Goal: Task Accomplishment & Management: Use online tool/utility

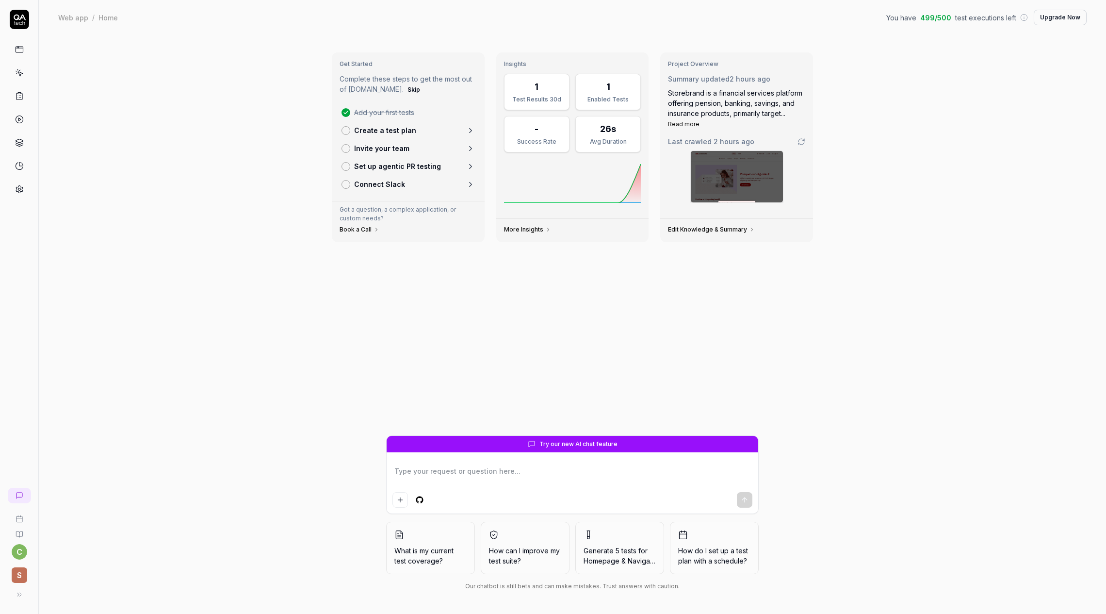
click at [852, 387] on div "Get Started Complete these steps to get the most out of [DOMAIN_NAME]. Skip Add…" at bounding box center [572, 324] width 1067 height 579
click at [21, 74] on icon at bounding box center [20, 74] width 4 height 4
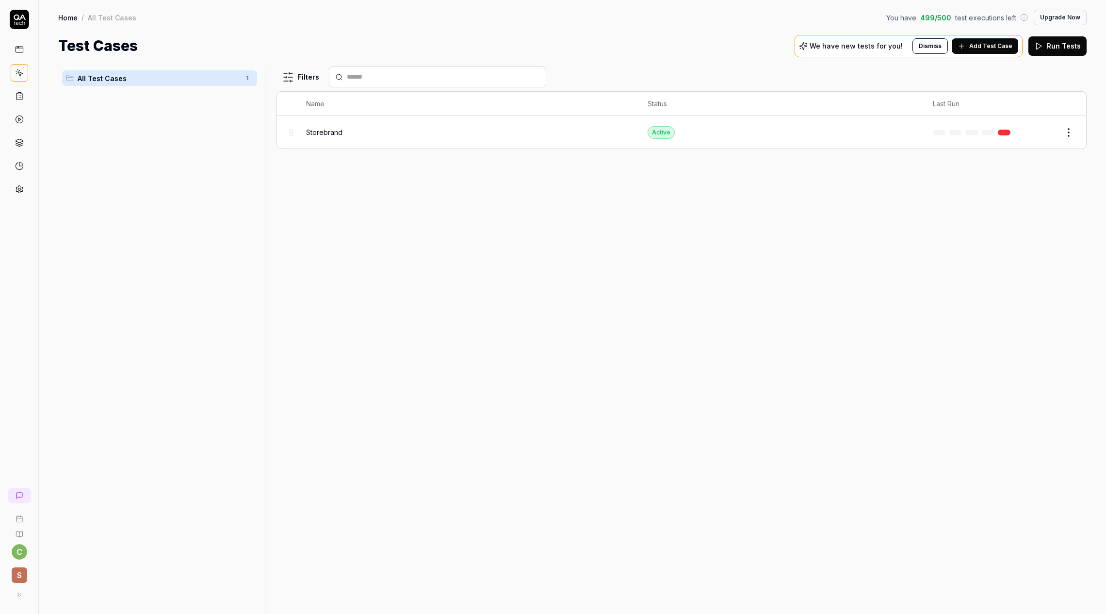
click at [995, 49] on span "Add Test Case" at bounding box center [990, 46] width 43 height 9
click at [370, 144] on td "Storebrand" at bounding box center [466, 132] width 341 height 32
click at [332, 138] on div "Storebrand" at bounding box center [467, 132] width 322 height 21
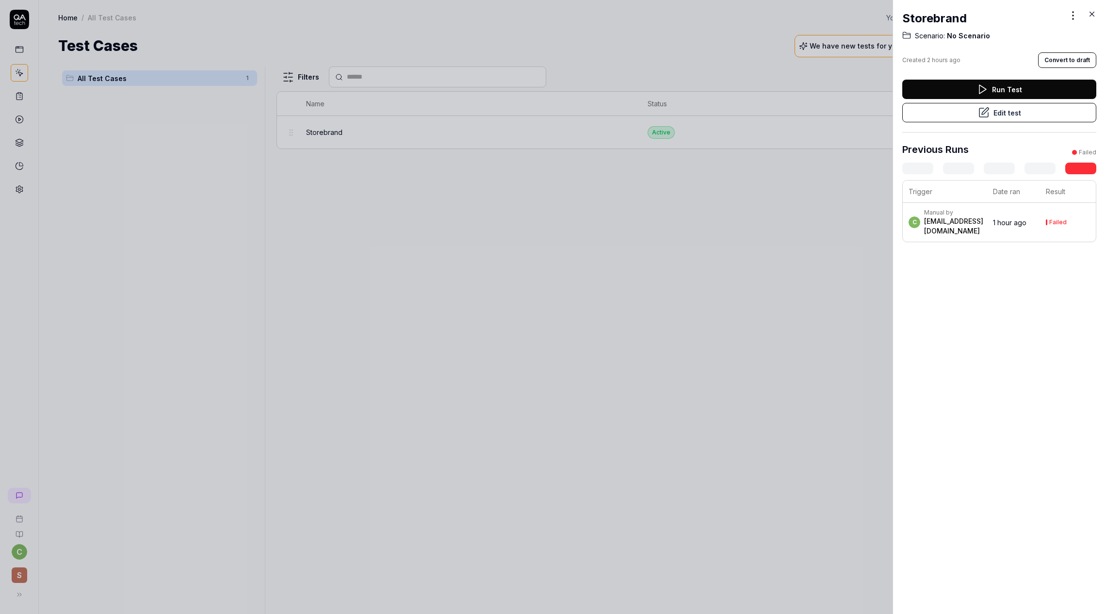
click at [972, 113] on button "Edit test" at bounding box center [999, 112] width 194 height 19
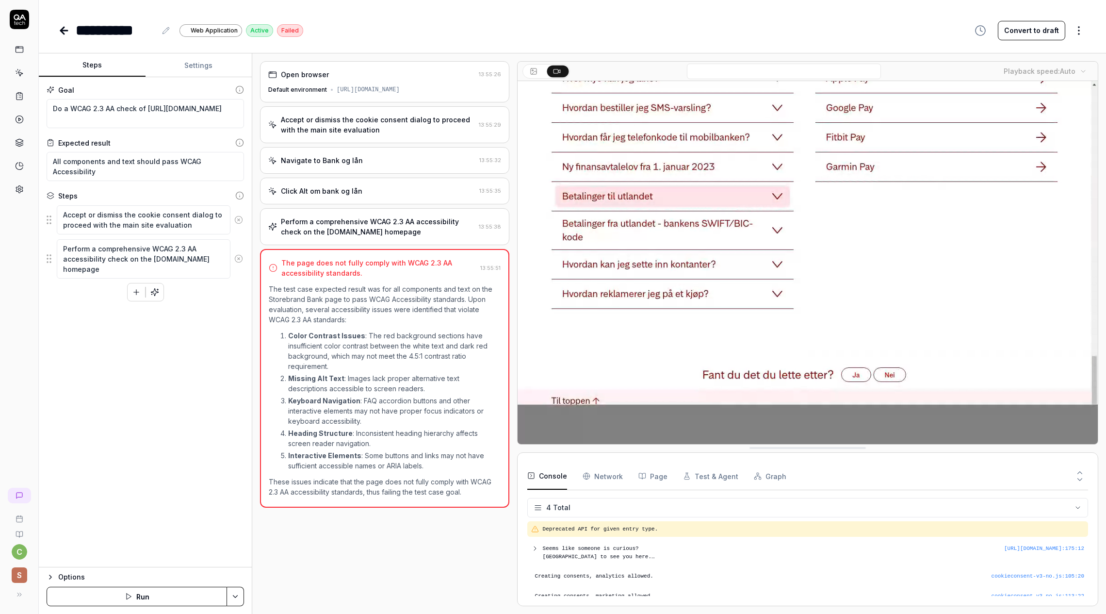
scroll to position [8, 0]
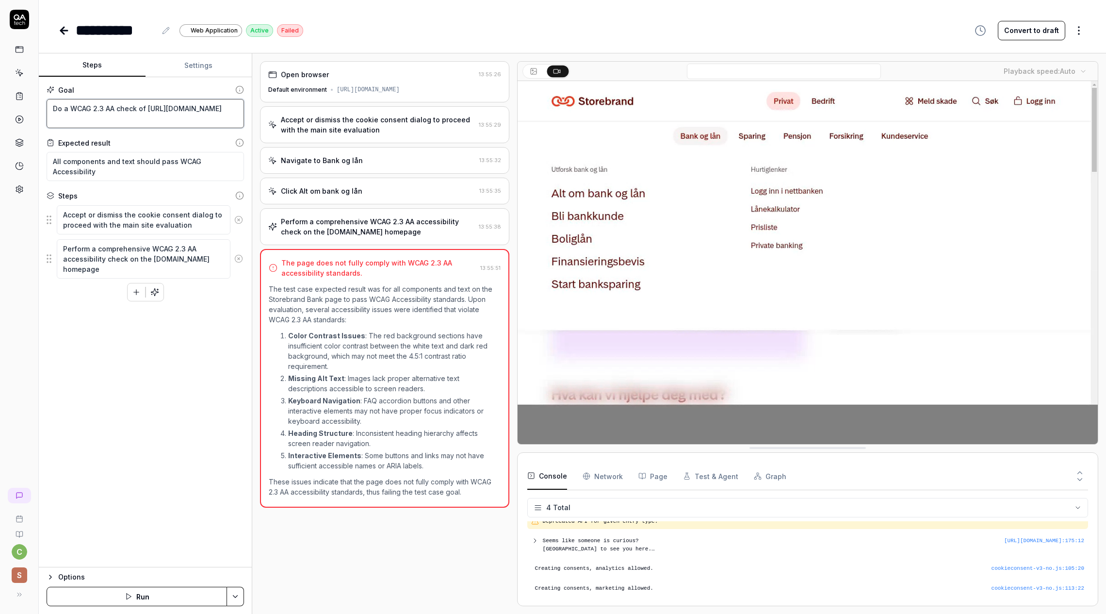
drag, startPoint x: 49, startPoint y: 109, endPoint x: 233, endPoint y: 124, distance: 184.0
click at [233, 124] on textarea "Do a WCAG 2.3 AA check of [URL][DOMAIN_NAME]" at bounding box center [145, 113] width 197 height 29
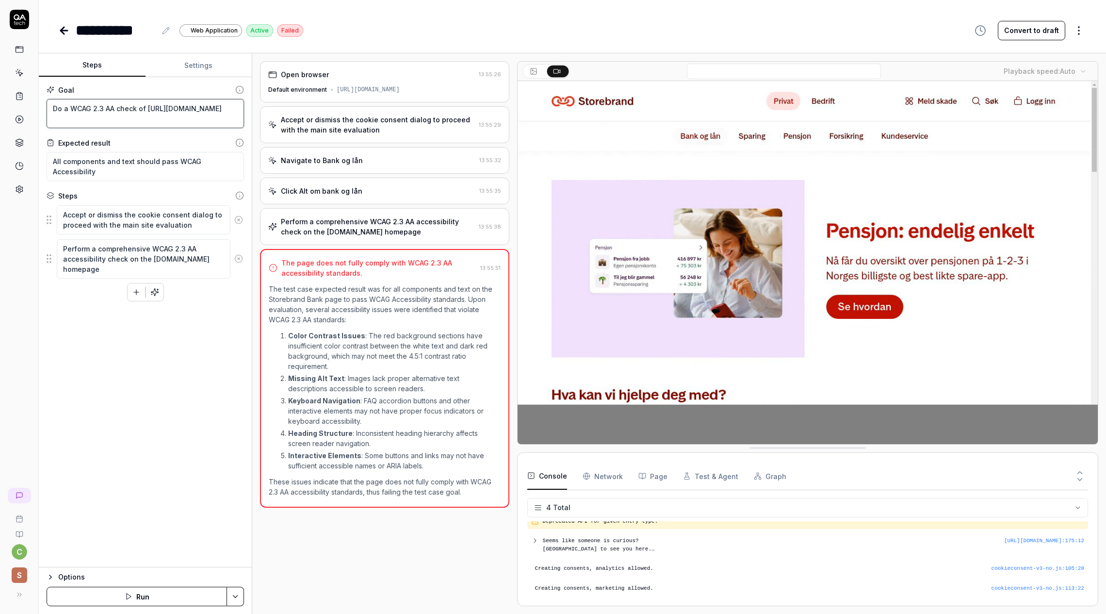
click at [156, 100] on textarea "Do a WCAG 2.3 AA check of [URL][DOMAIN_NAME]" at bounding box center [145, 113] width 197 height 29
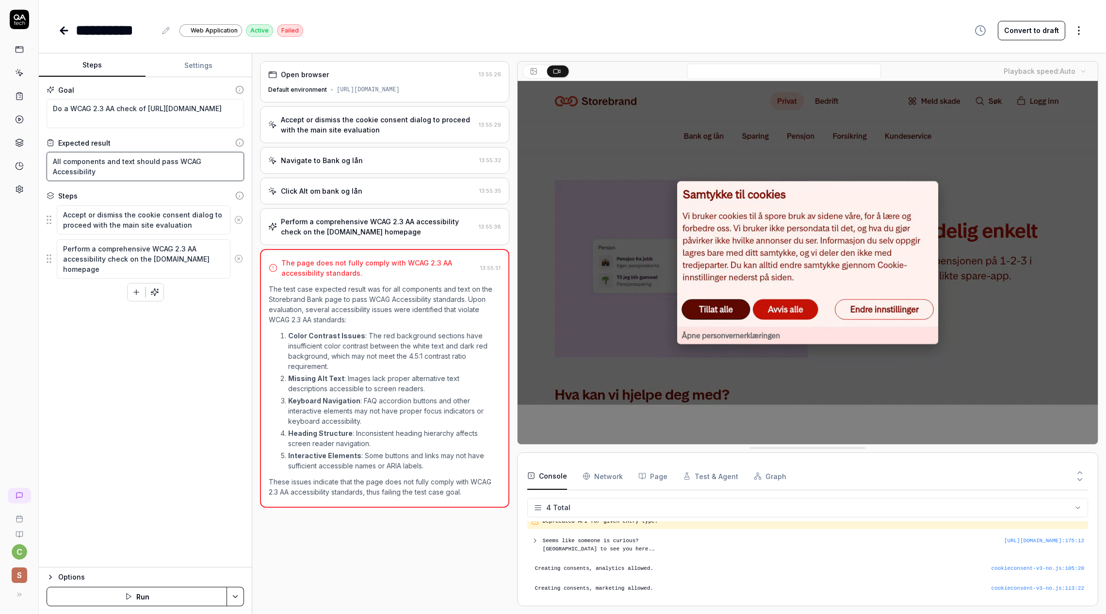
click at [70, 163] on textarea "All components and text should pass WCAG Accessibility" at bounding box center [145, 166] width 197 height 29
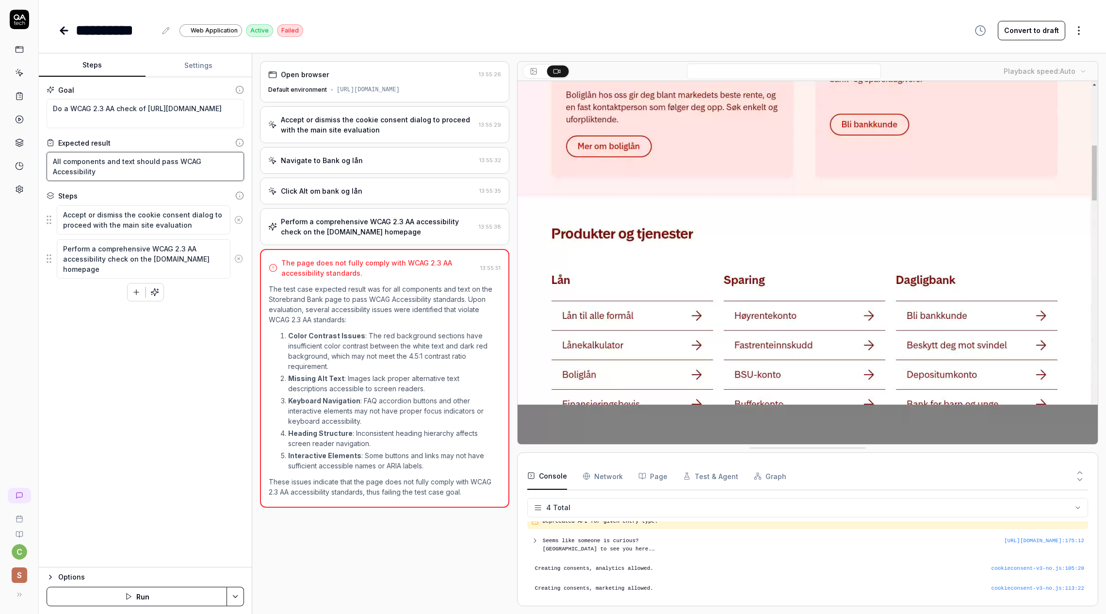
click at [70, 163] on textarea "All components and text should pass WCAG Accessibility" at bounding box center [145, 166] width 197 height 29
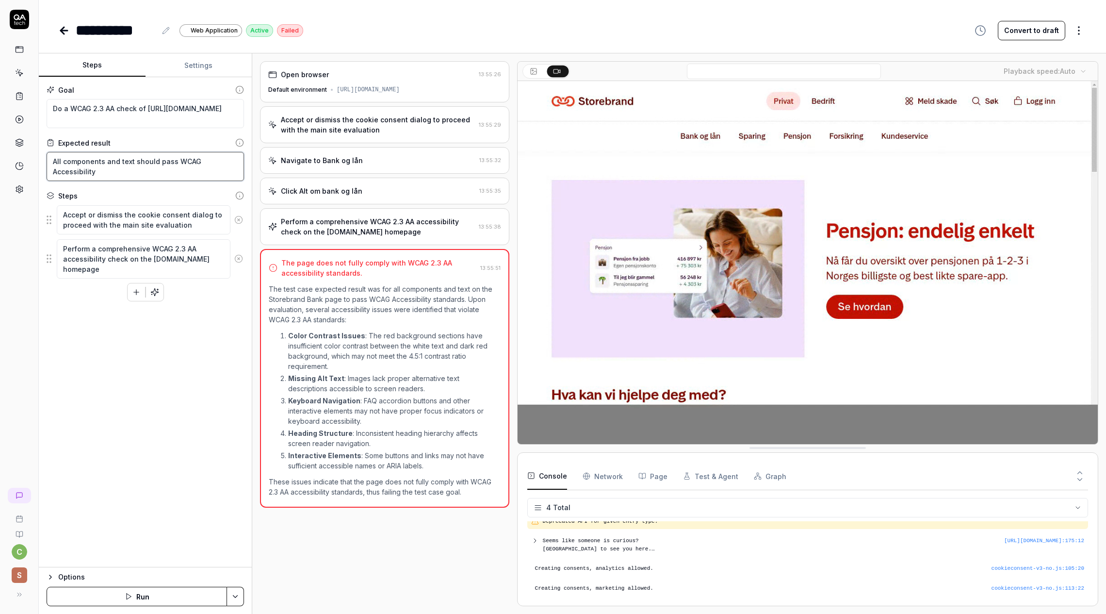
click at [70, 163] on textarea "All components and text should pass WCAG Accessibility" at bounding box center [145, 166] width 197 height 29
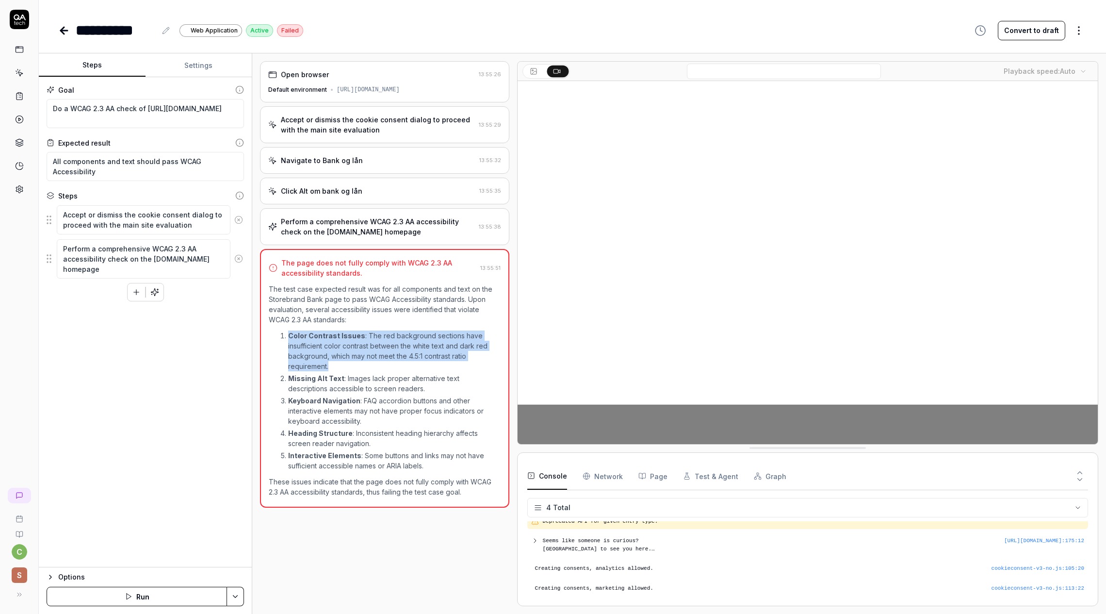
drag, startPoint x: 287, startPoint y: 336, endPoint x: 372, endPoint y: 370, distance: 91.9
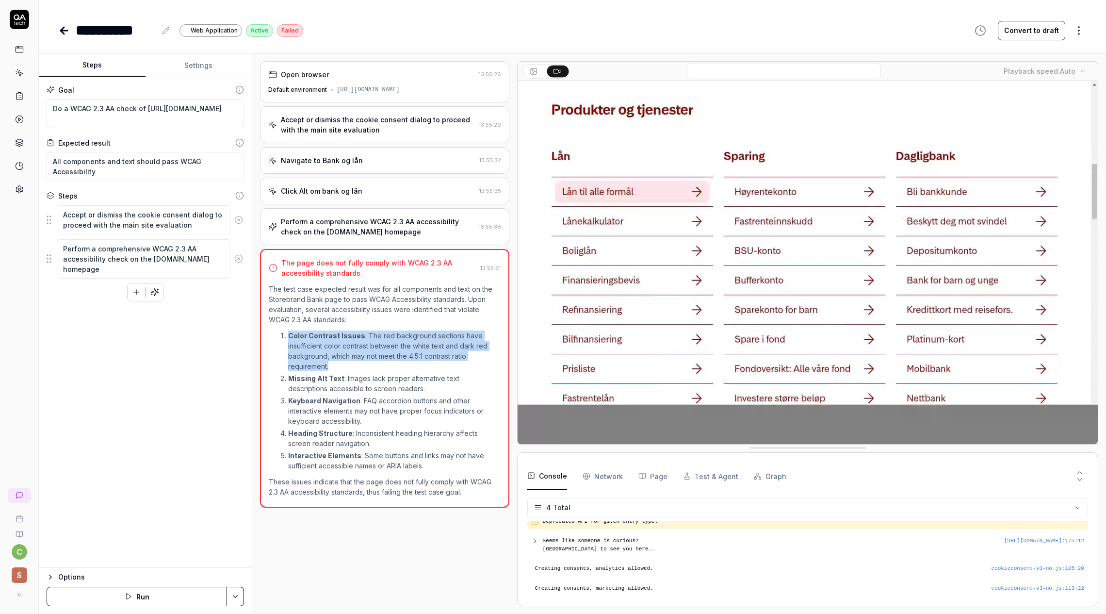
click at [373, 370] on li "Color Contrast Issues : The red background sections have insufficient color con…" at bounding box center [394, 350] width 212 height 41
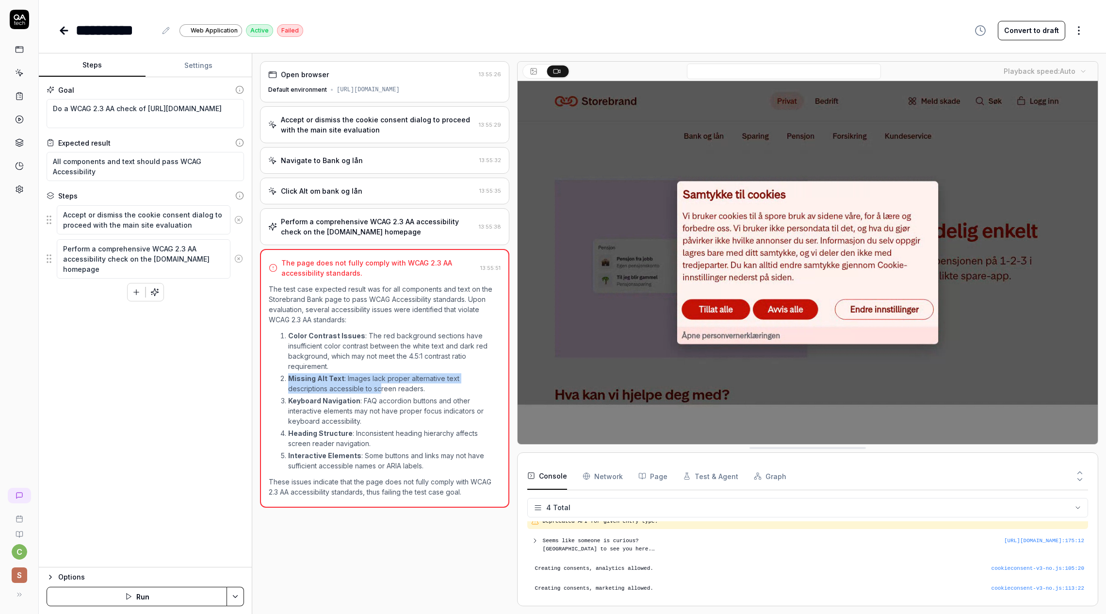
drag, startPoint x: 286, startPoint y: 378, endPoint x: 338, endPoint y: 390, distance: 53.3
click at [338, 390] on li "Missing Alt Text : Images lack proper alternative text descriptions accessible …" at bounding box center [394, 383] width 212 height 20
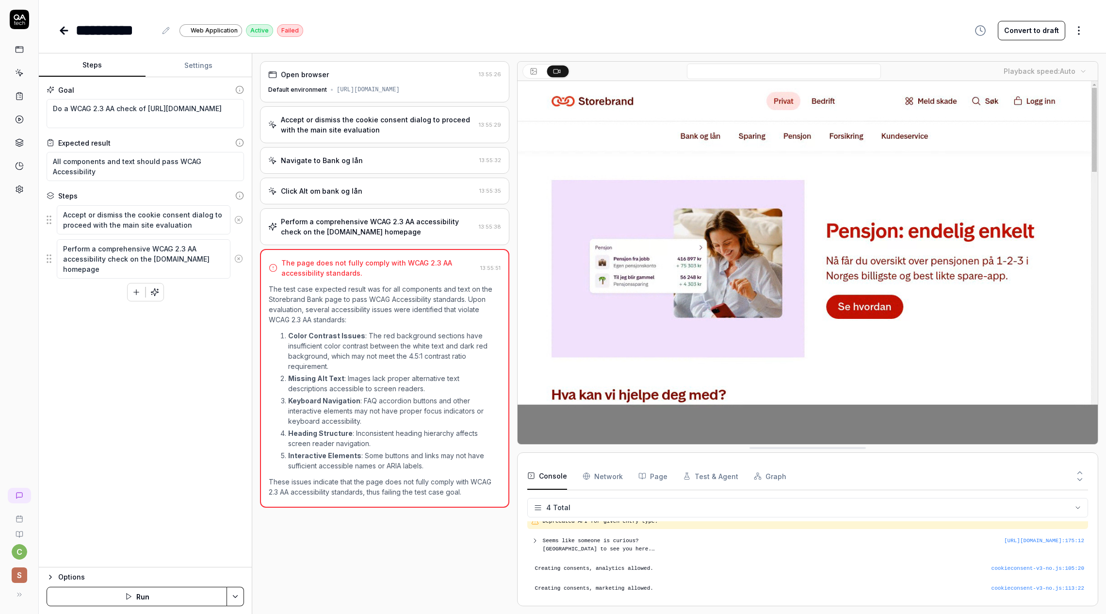
click at [129, 421] on div "Goal Do a WCAG 2.3 AA check of [URL][DOMAIN_NAME] Expected result All component…" at bounding box center [145, 322] width 213 height 490
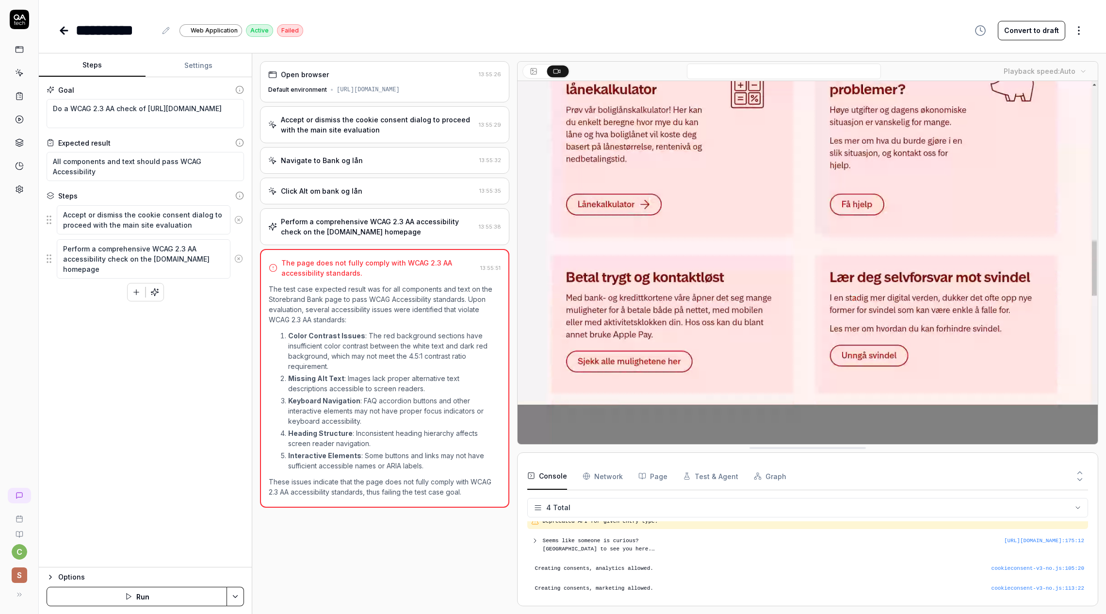
click at [721, 246] on video at bounding box center [808, 262] width 580 height 363
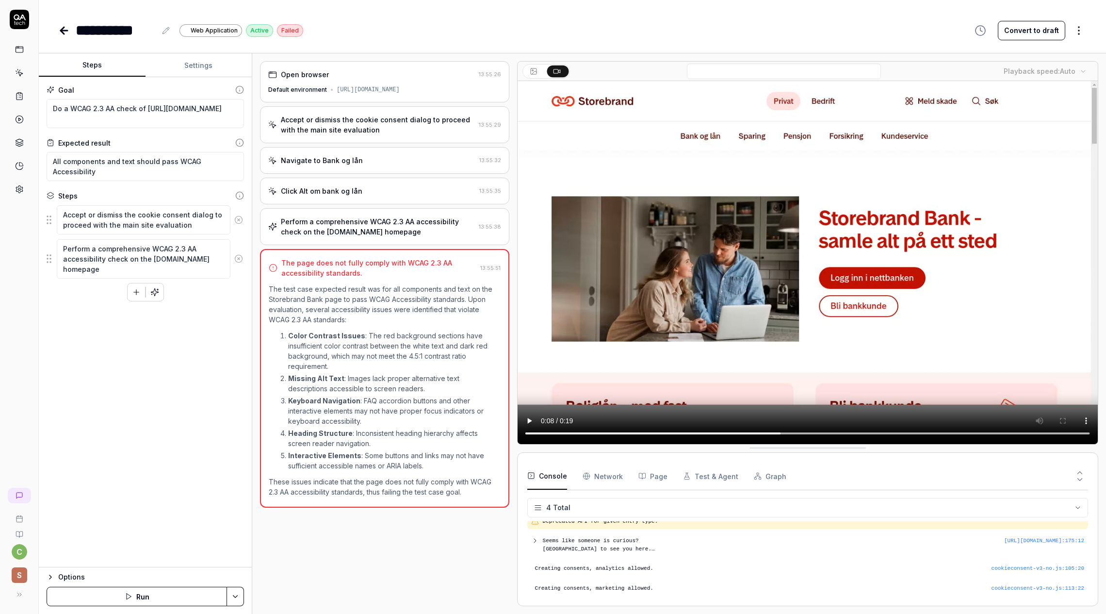
type textarea "*"
click at [65, 33] on icon at bounding box center [64, 31] width 12 height 12
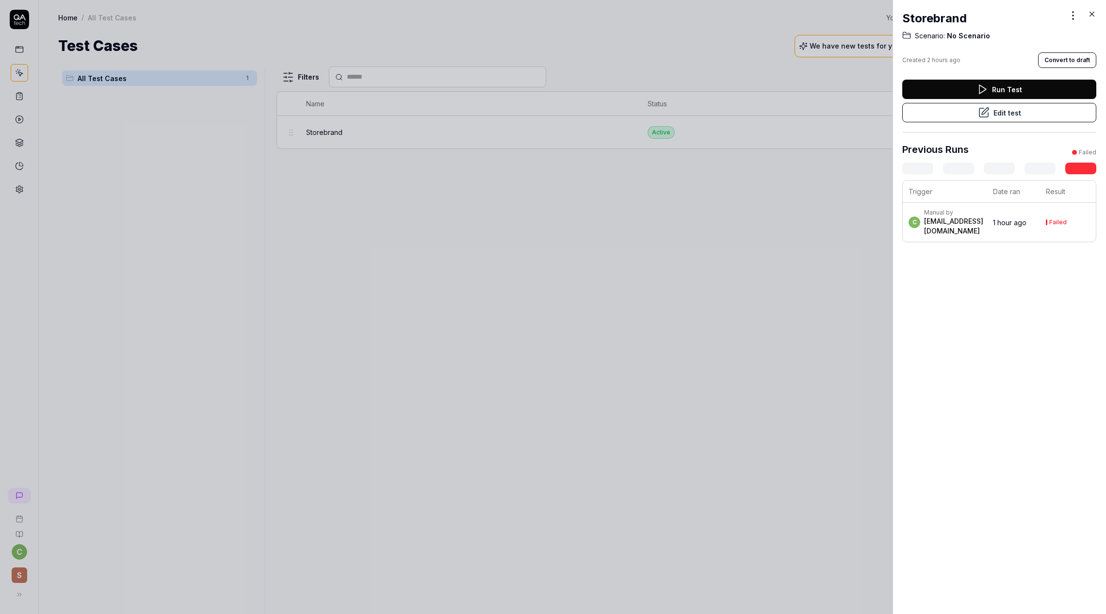
click at [1091, 11] on icon at bounding box center [1091, 14] width 9 height 9
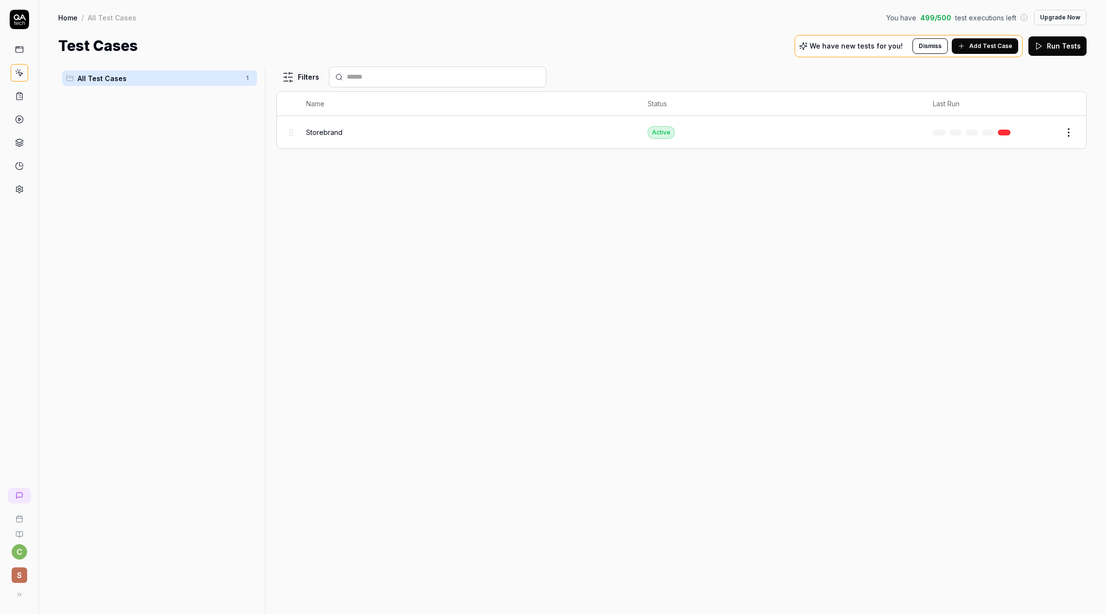
click at [972, 47] on span "Add Test Case" at bounding box center [990, 46] width 43 height 9
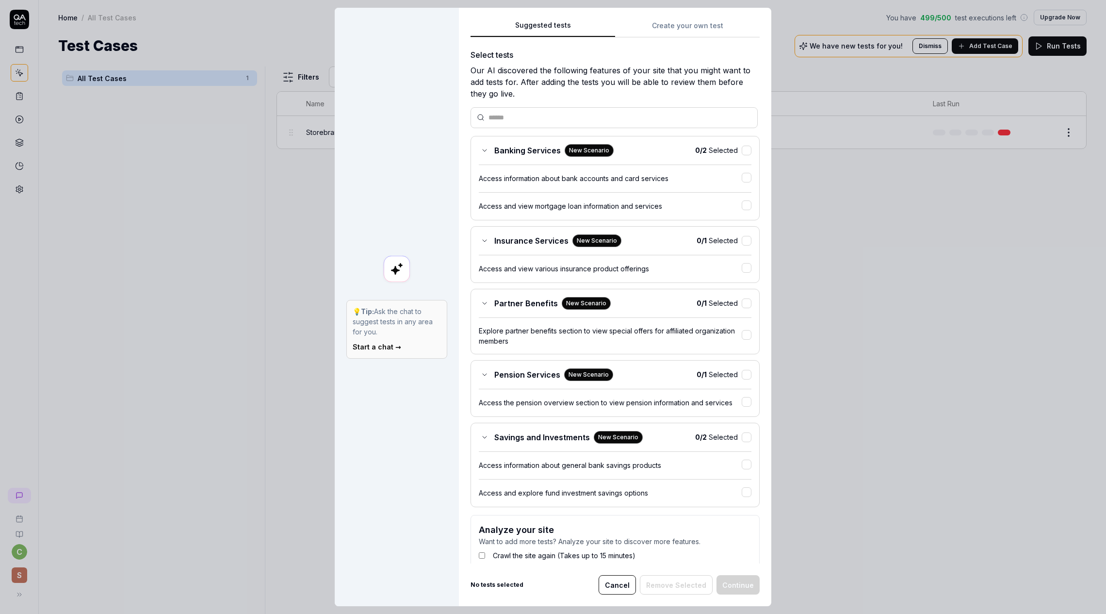
click at [645, 26] on div "Suggested tests 💡 Tip: Ask the chat to suggest tests in any area for you. Start…" at bounding box center [553, 307] width 1106 height 614
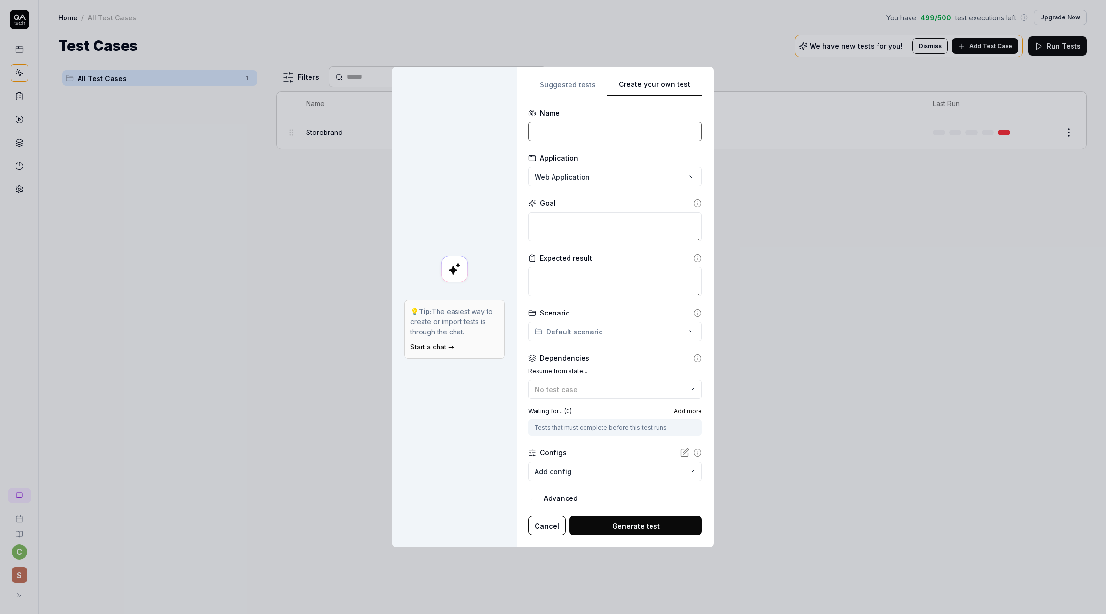
click at [573, 132] on input at bounding box center [615, 131] width 174 height 19
type input "c"
type input "Open banking page"
click at [563, 220] on textarea at bounding box center [615, 226] width 174 height 29
type textarea "*"
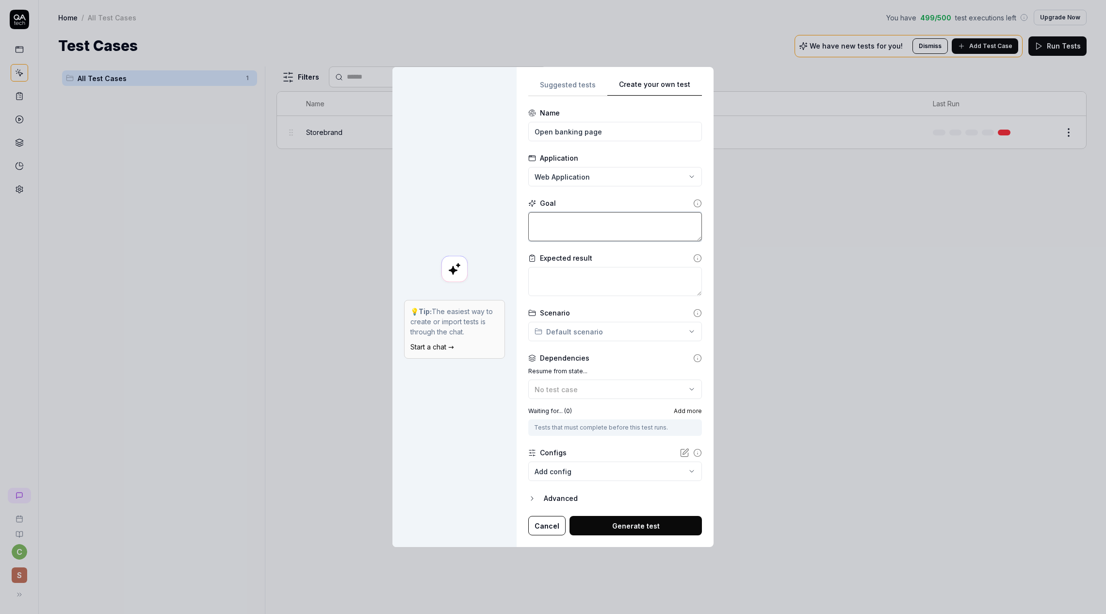
type textarea "c"
type textarea "*"
type textarea "ch"
type textarea "*"
type textarea "che"
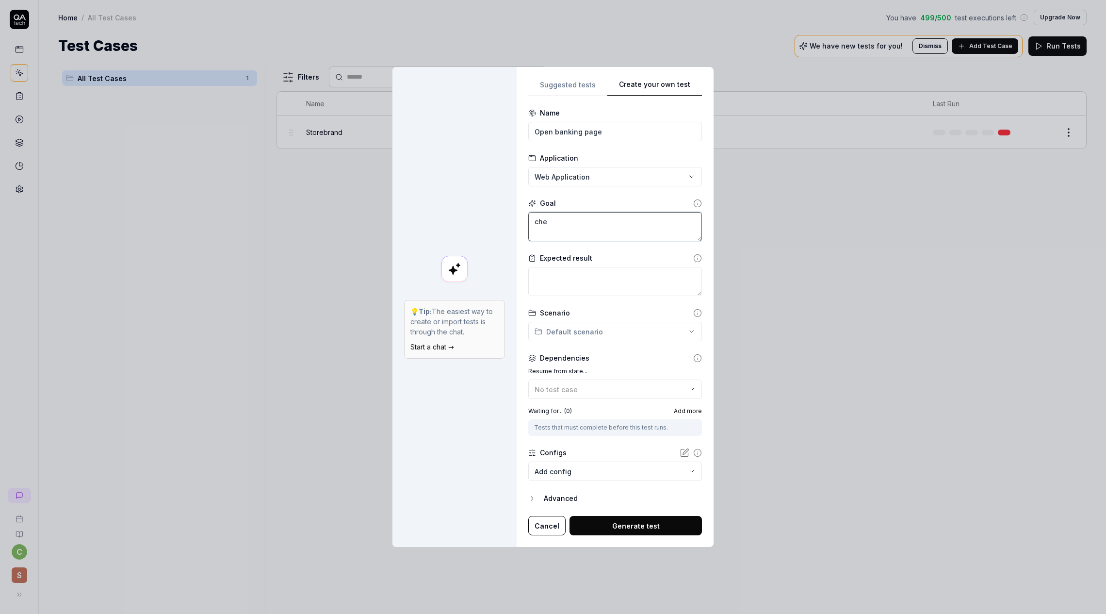
type textarea "*"
type textarea "chec"
type textarea "*"
type textarea "check"
type textarea "*"
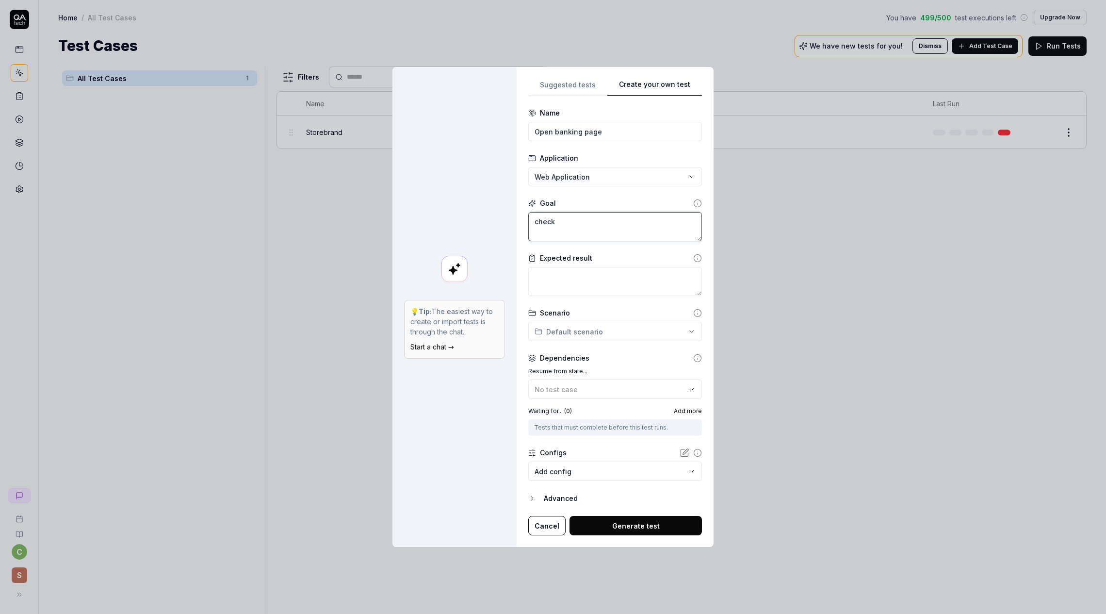
type textarea "check"
type textarea "*"
type textarea "check t"
type textarea "*"
type textarea "check th"
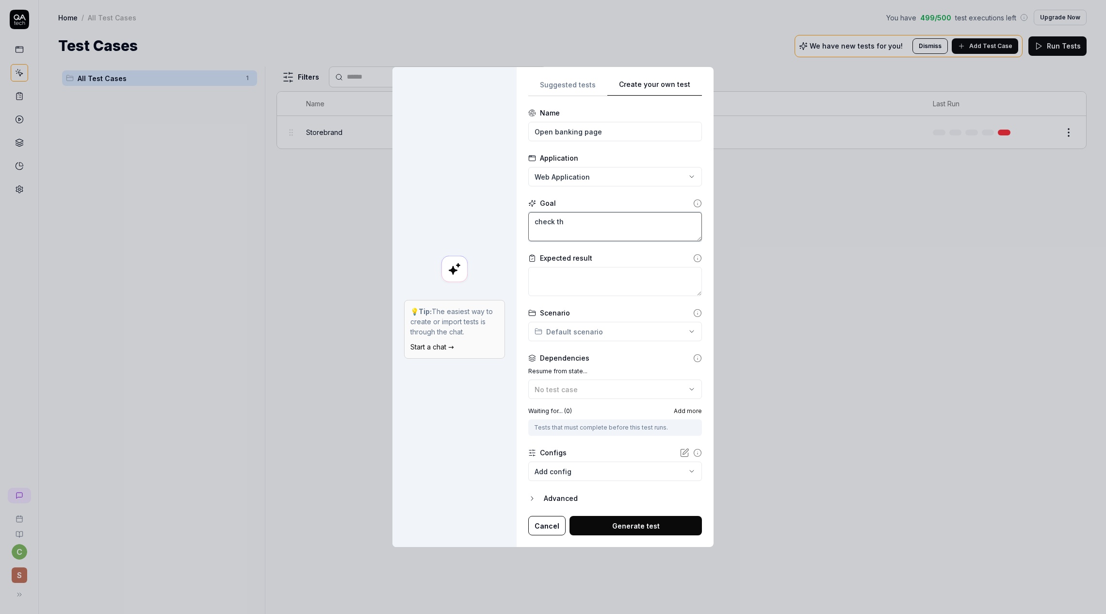
type textarea "*"
type textarea "check tha"
type textarea "*"
type textarea "check that"
type textarea "*"
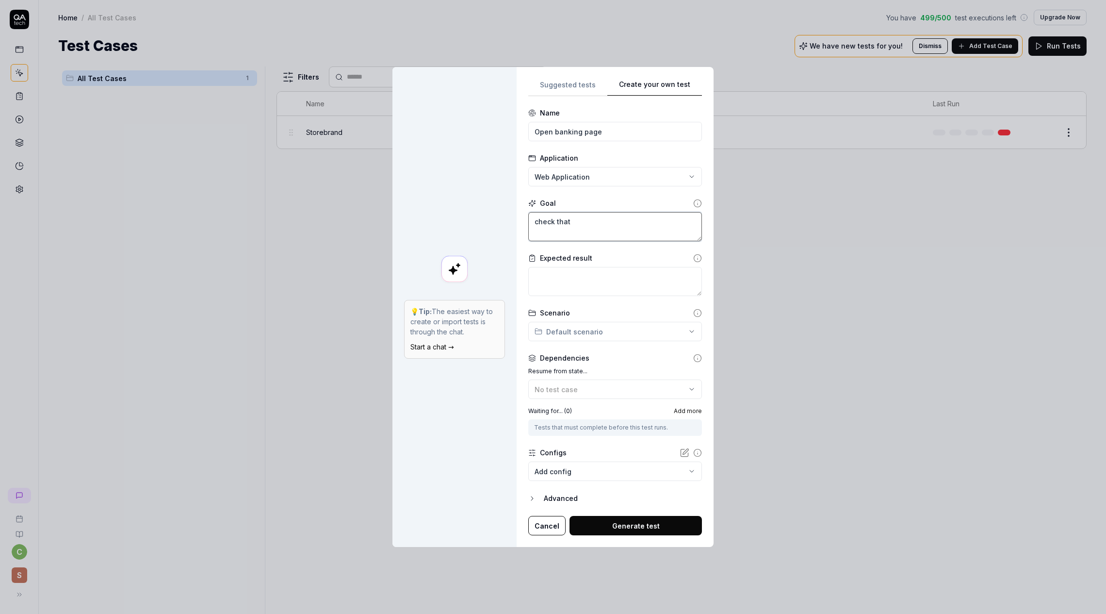
type textarea "check that"
type textarea "*"
type textarea "check that o"
type textarea "*"
type textarea "check that"
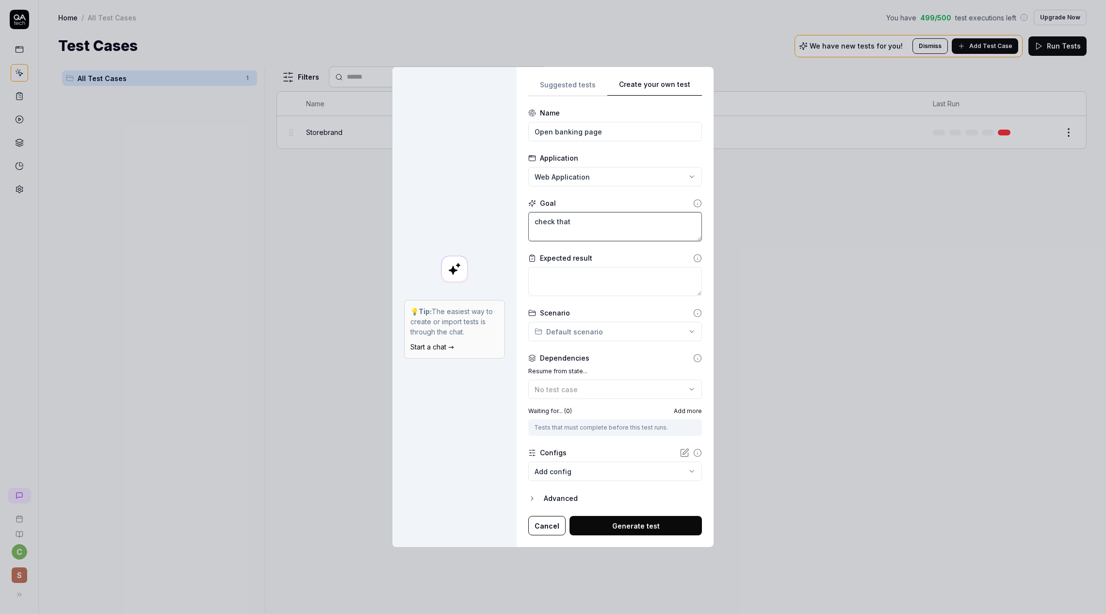
type textarea "*"
type textarea "check that y"
type textarea "*"
type textarea "check that yo"
type textarea "*"
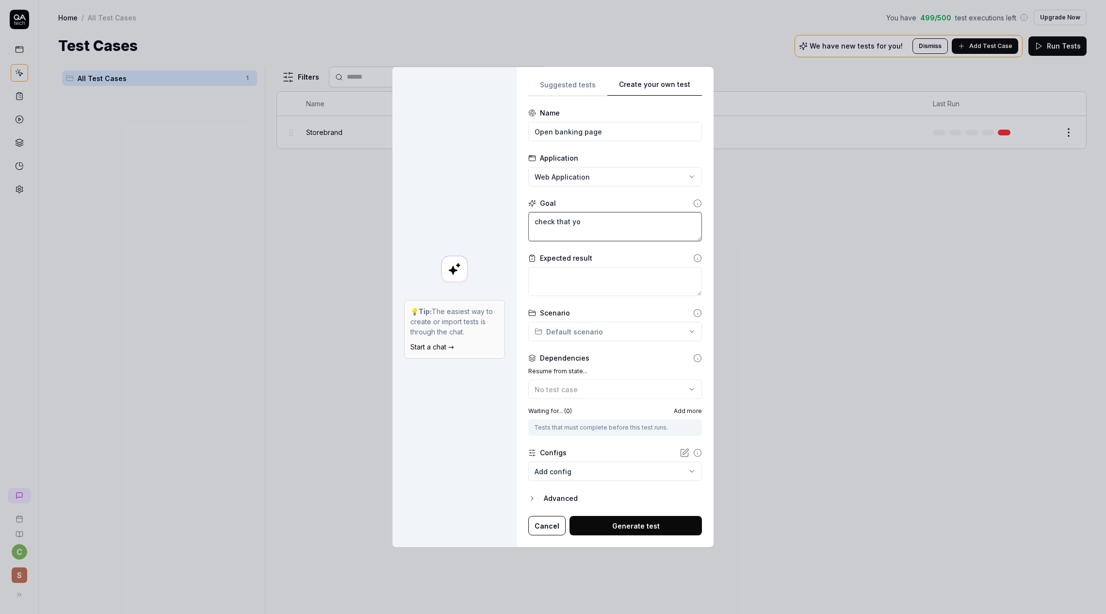
type textarea "check that you"
type textarea "*"
type textarea "check that you"
type textarea "*"
type textarea "check that you n"
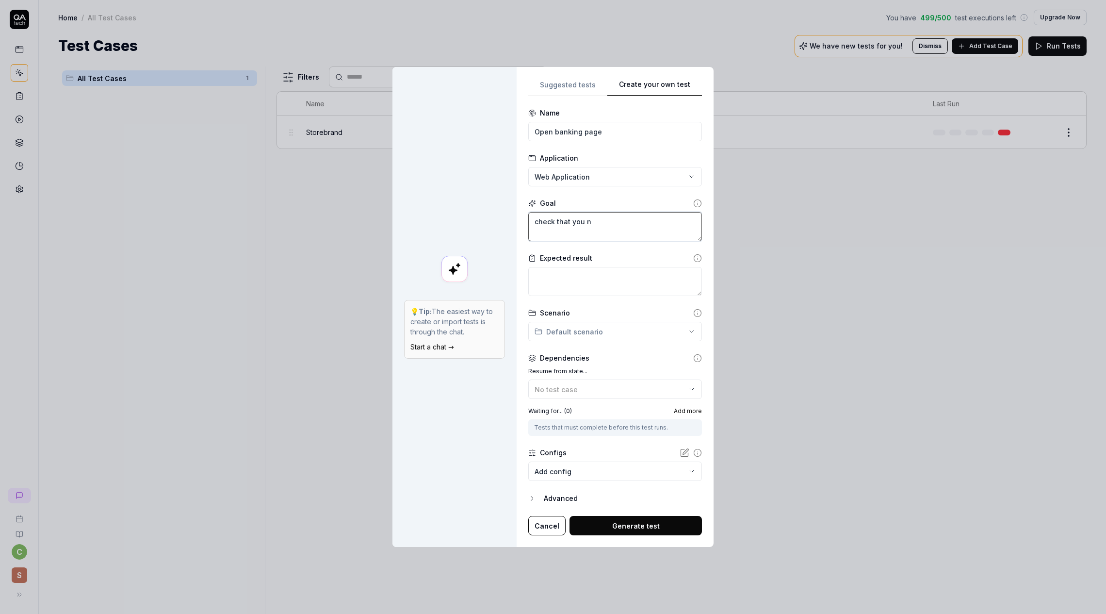
type textarea "*"
type textarea "check that you nc"
type textarea "*"
type textarea "check that you n"
type textarea "*"
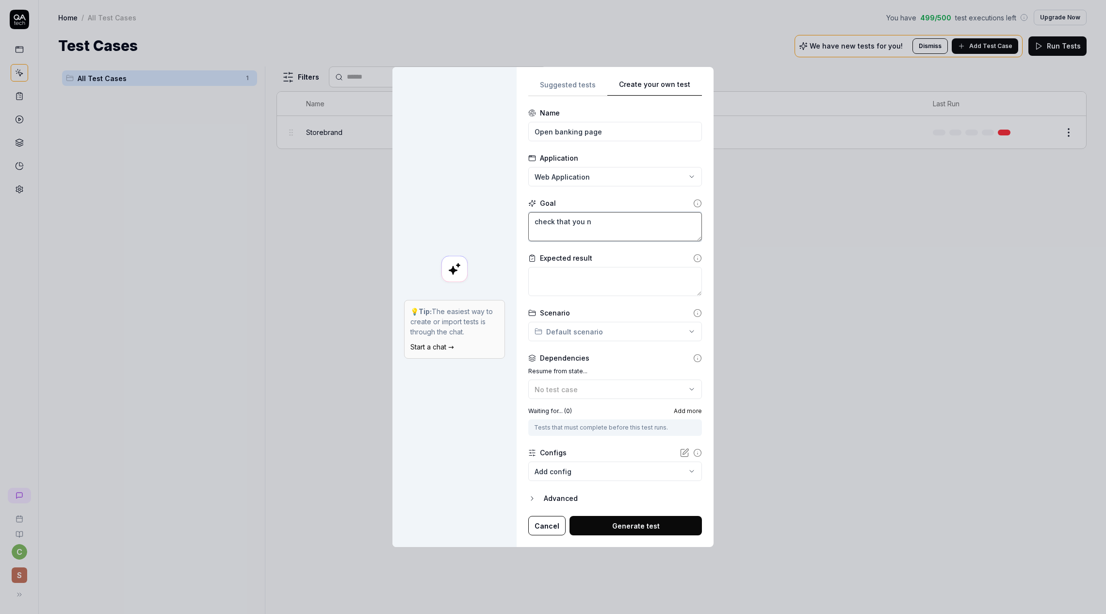
type textarea "check that you"
type textarea "*"
type textarea "check that you c"
type textarea "*"
type textarea "check that you ca"
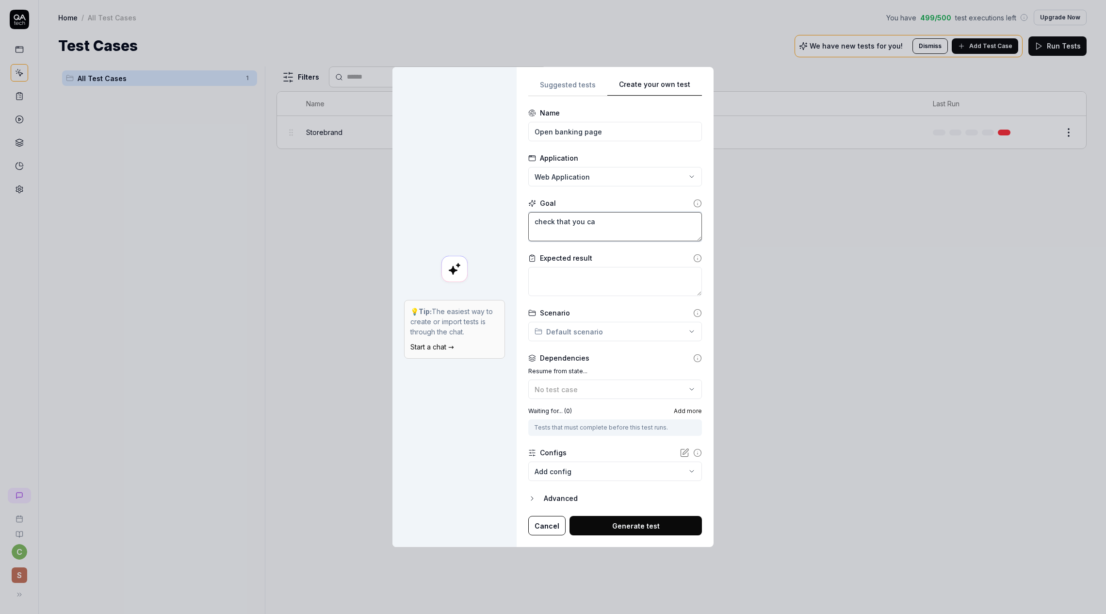
type textarea "*"
type textarea "check that you can"
type textarea "*"
type textarea "check that you can"
type textarea "*"
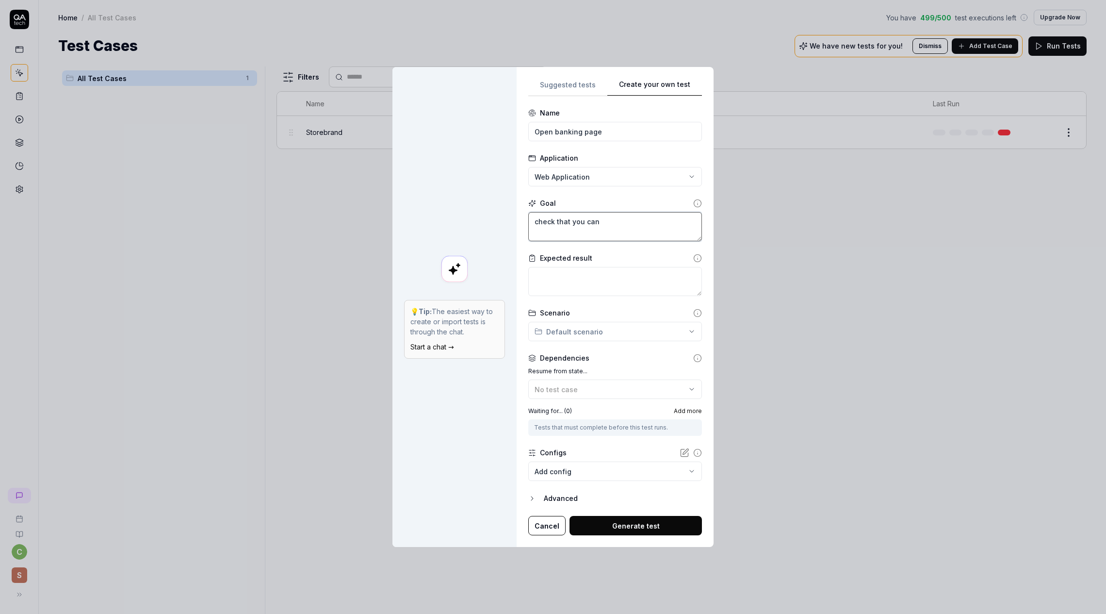
type textarea "check that you can n"
type textarea "*"
type textarea "check that you can na"
type textarea "*"
type textarea "check that you can nav"
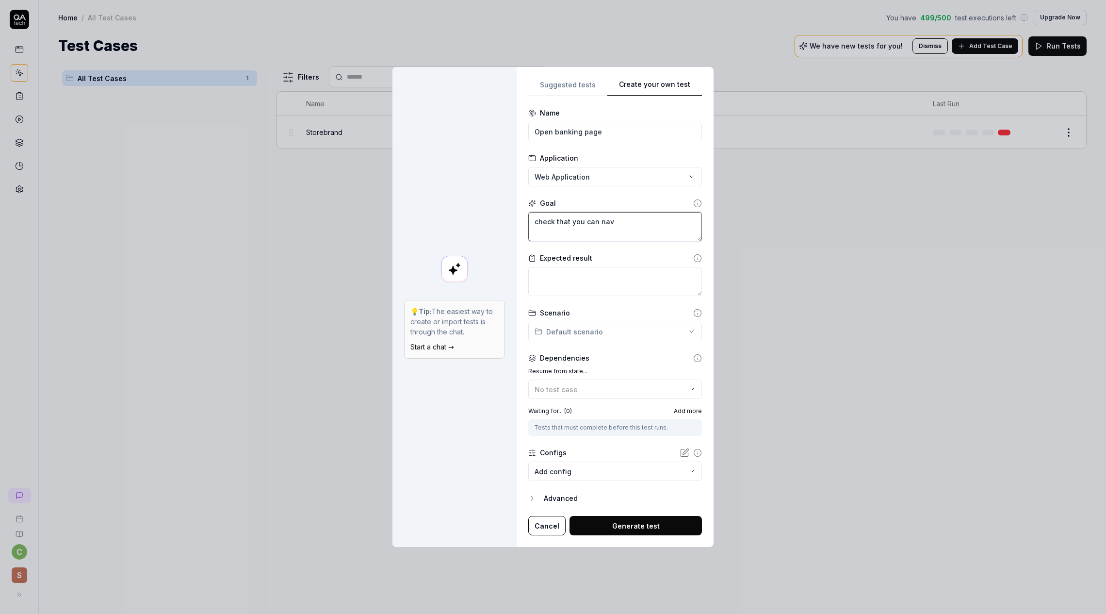
type textarea "*"
type textarea "check that you can navi"
type textarea "*"
type textarea "check that you can navig"
type textarea "*"
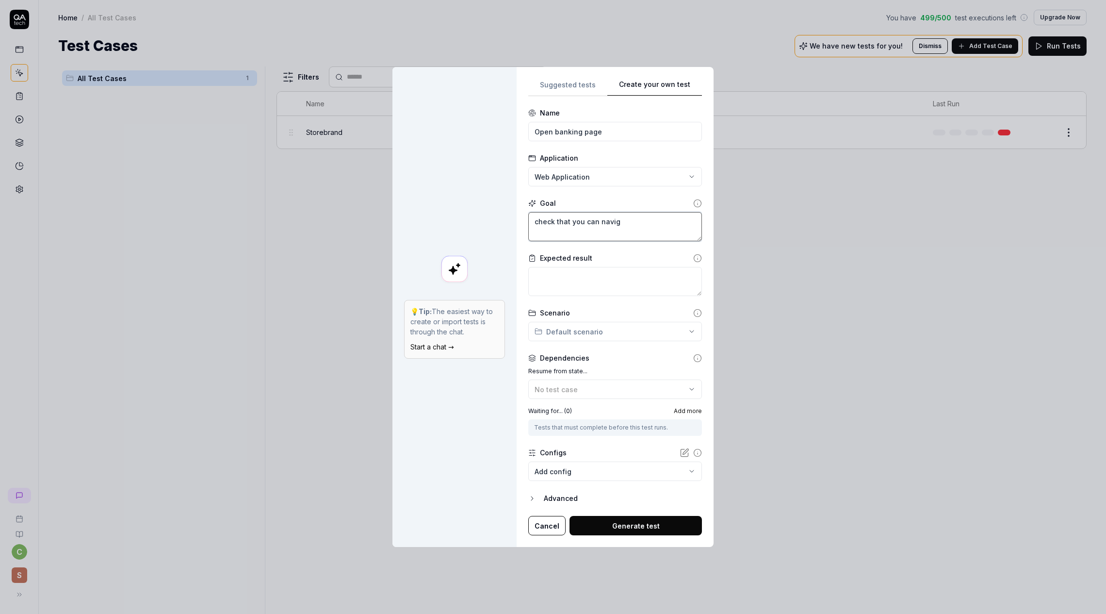
type textarea "check that you can naviga"
type textarea "*"
type textarea "check that you can navigat"
type textarea "*"
type textarea "check that you can navigato"
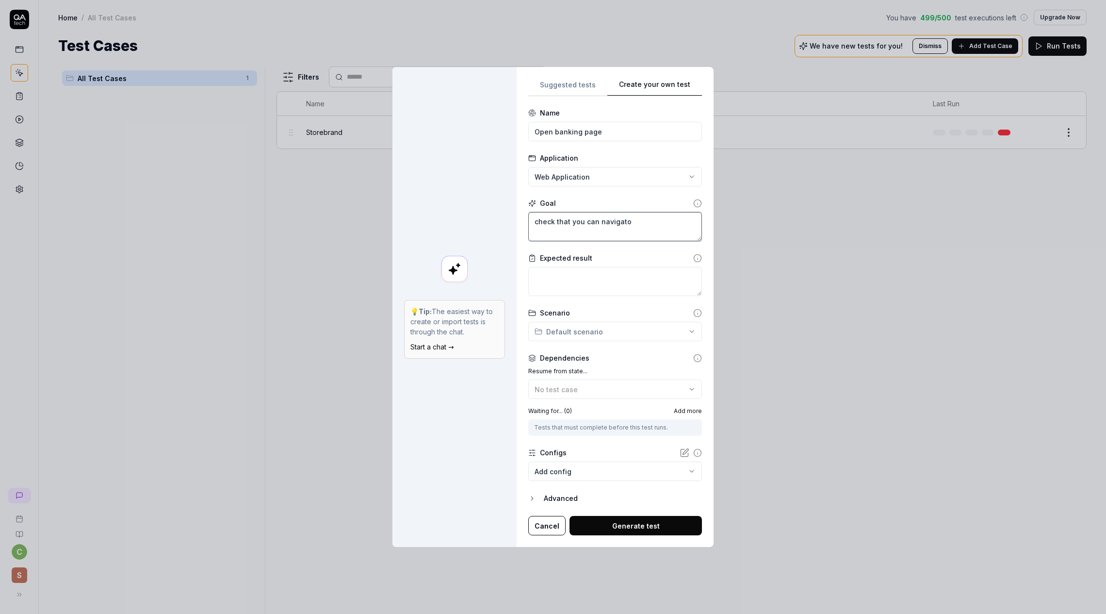
type textarea "*"
type textarea "check that you can navigat"
type textarea "*"
type textarea "check that you can navigat"
type textarea "*"
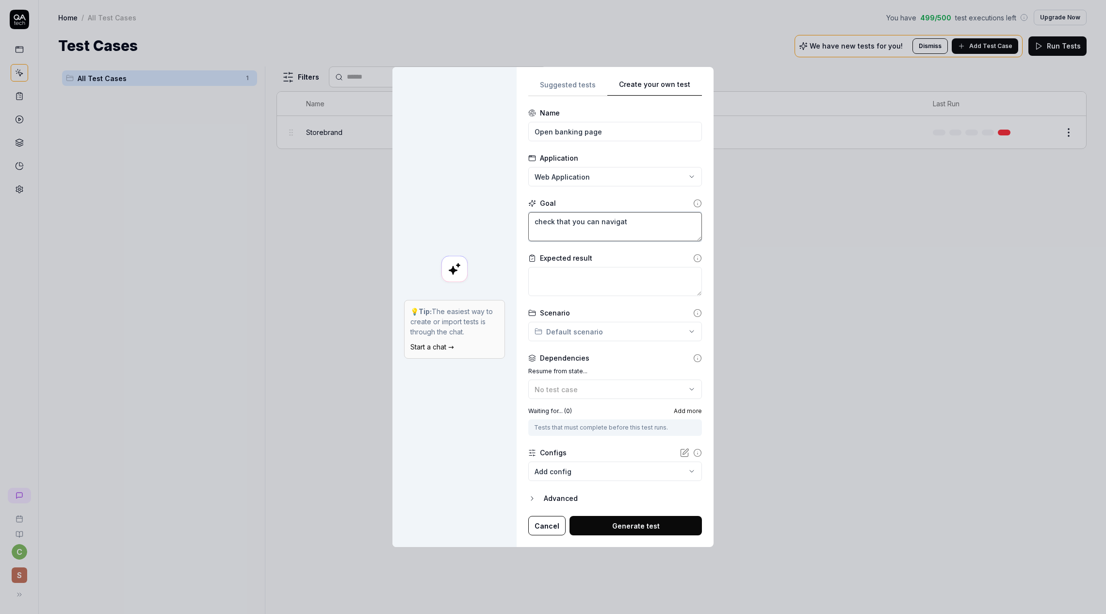
type textarea "check that you can navigat"
type textarea "*"
type textarea "check that you can navigate"
type textarea "*"
type textarea "check that you can navigate"
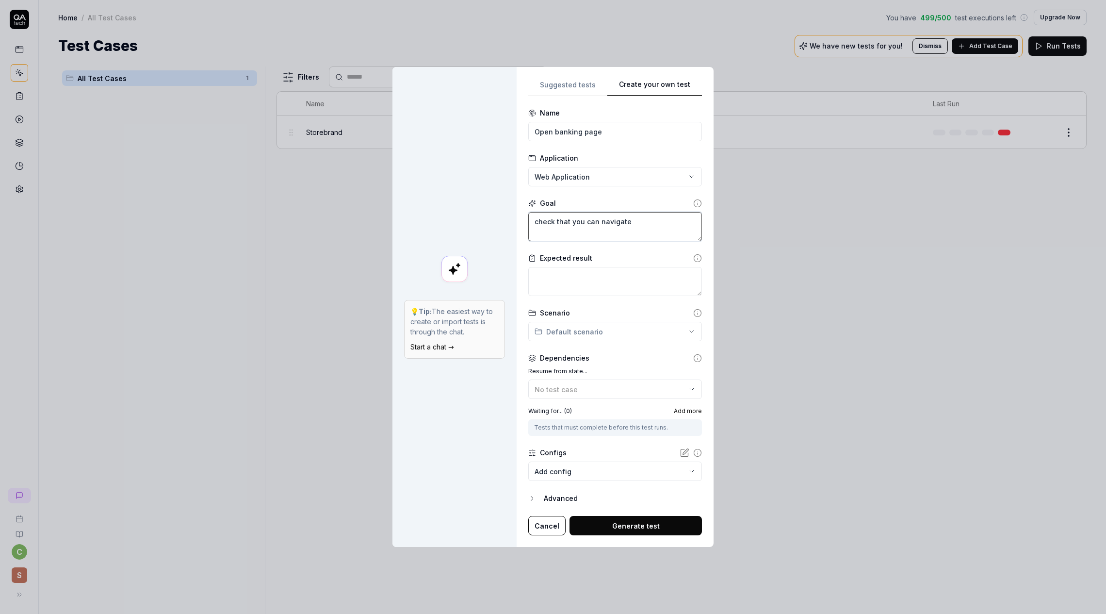
type textarea "*"
type textarea "check that you can navigate t"
type textarea "*"
type textarea "check that you can navigate to"
type textarea "*"
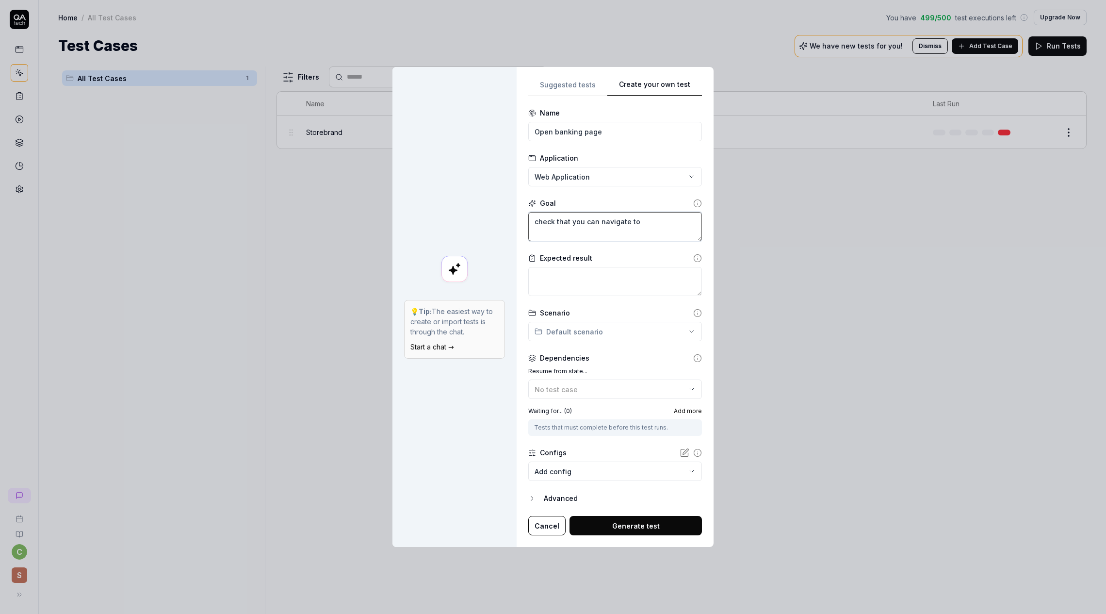
type textarea "check that you can navigate to b"
type textarea "*"
type textarea "check that you can navigate to ba"
type textarea "*"
type textarea "check that you can navigate to ban"
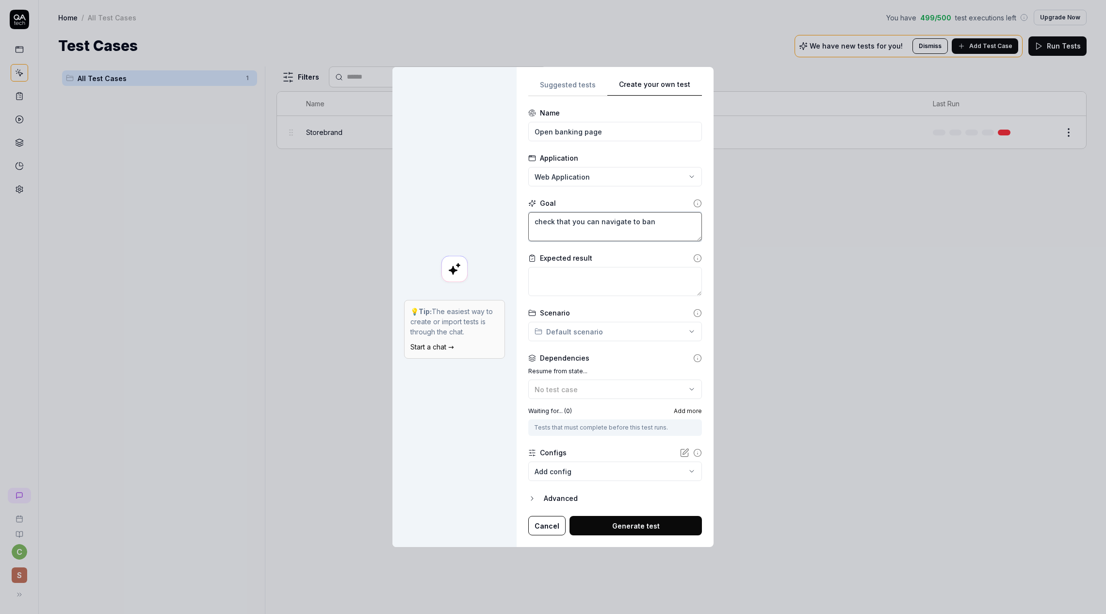
type textarea "*"
type textarea "check that you can navigate to bank"
type textarea "*"
type textarea "check that you can navigate to banki"
type textarea "*"
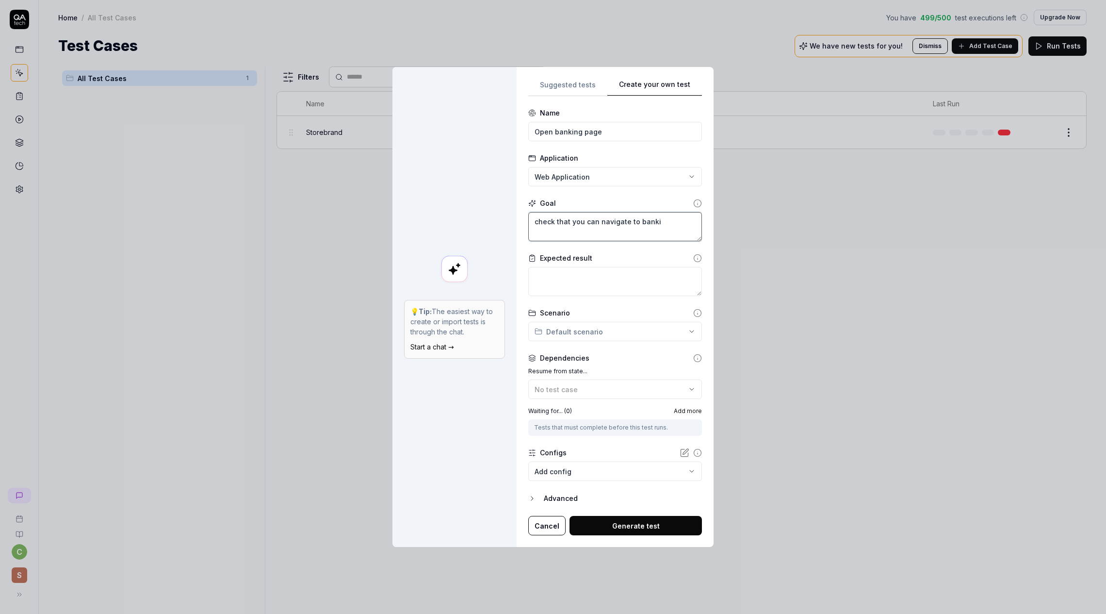
type textarea "check that you can navigate to bankin"
type textarea "*"
type textarea "check that you can navigate to banking"
type textarea "*"
type textarea "check that you can navigate to banking"
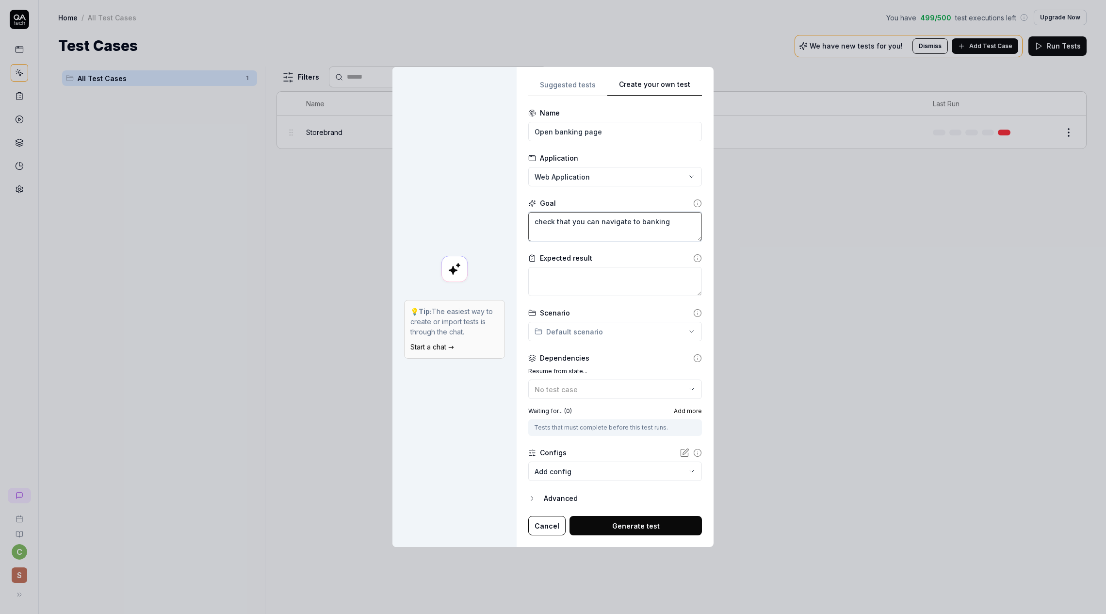
type textarea "*"
type textarea "check that you can navigate to banking p"
type textarea "*"
type textarea "check that you can navigate to banking pa"
type textarea "*"
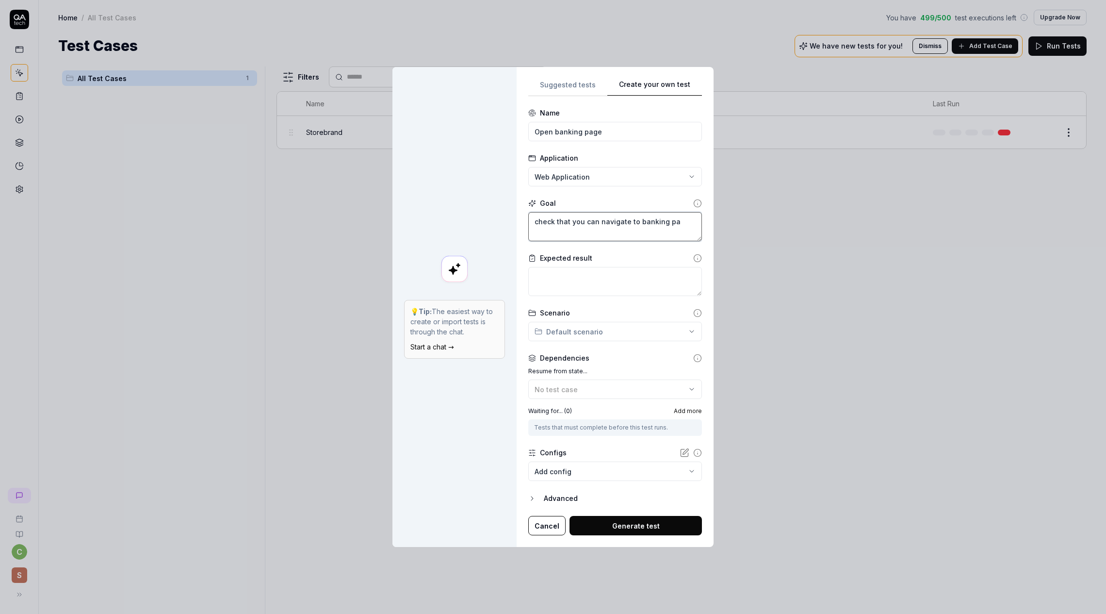
type textarea "check that you can navigate to banking pag"
type textarea "*"
type textarea "check that you can navigate to banking page"
type textarea "*"
type textarea "check that you can navigate to banking page"
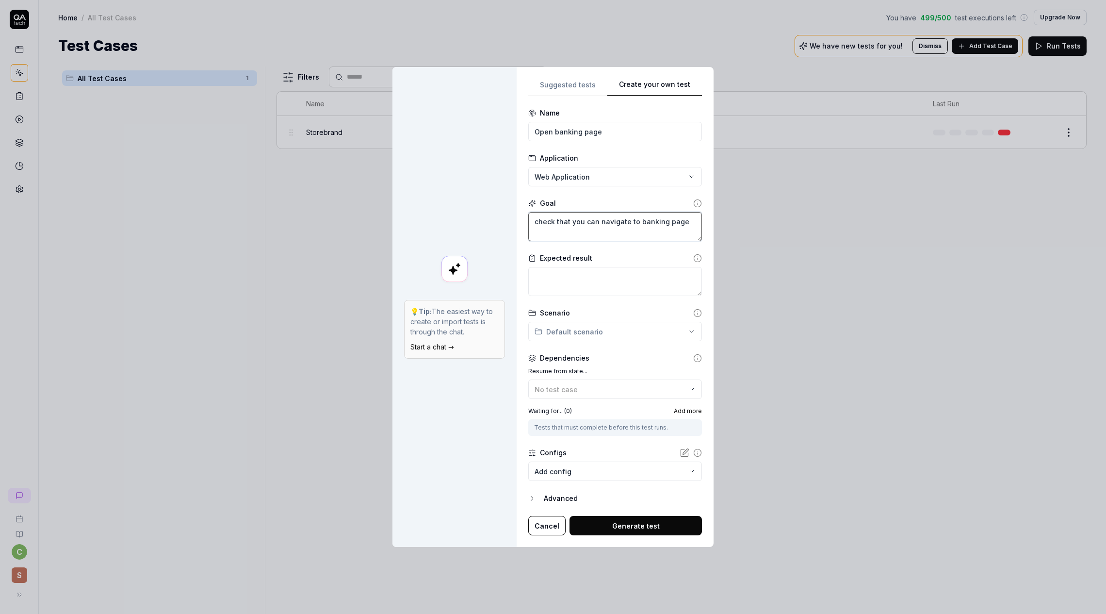
type textarea "*"
type textarea "check that you can navigate to banking page a"
type textarea "*"
type textarea "check that you can navigate to banking page an"
type textarea "*"
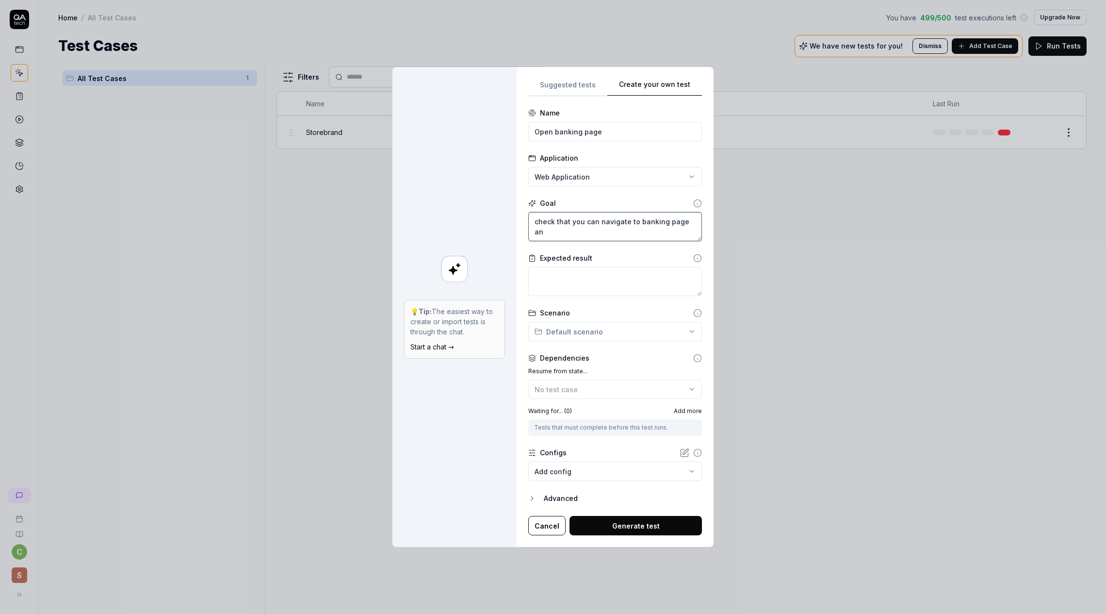
type textarea "check that you can navigate to banking page and"
type textarea "*"
type textarea "check that you can navigate to banking page and"
type textarea "*"
type textarea "check that you can navigate to banking page and t"
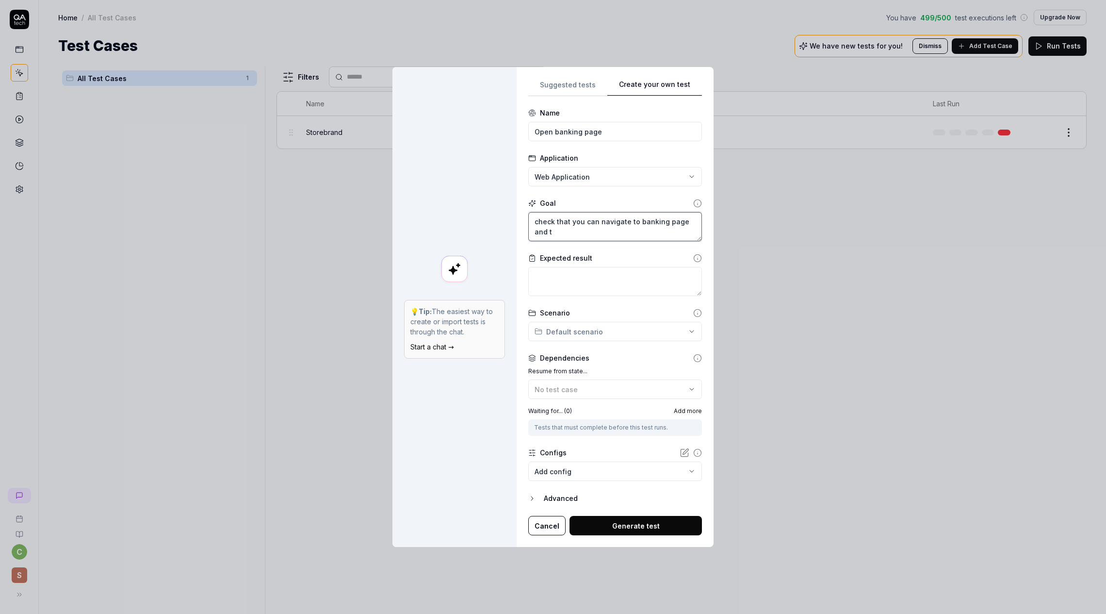
type textarea "*"
type textarea "check that you can navigate to banking page and th"
type textarea "*"
type textarea "check that you can navigate to banking page and the"
type textarea "*"
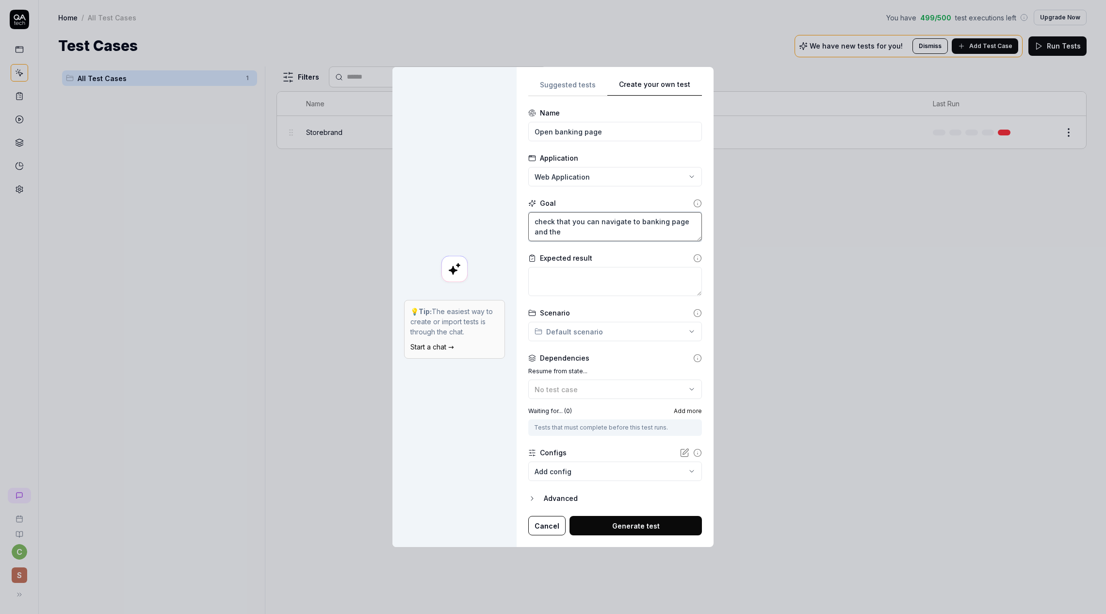
type textarea "check that you can navigate to banking page and then"
type textarea "*"
type textarea "check that you can navigate to banking page and then"
type textarea "*"
type textarea "check that you can navigate to banking page and then t"
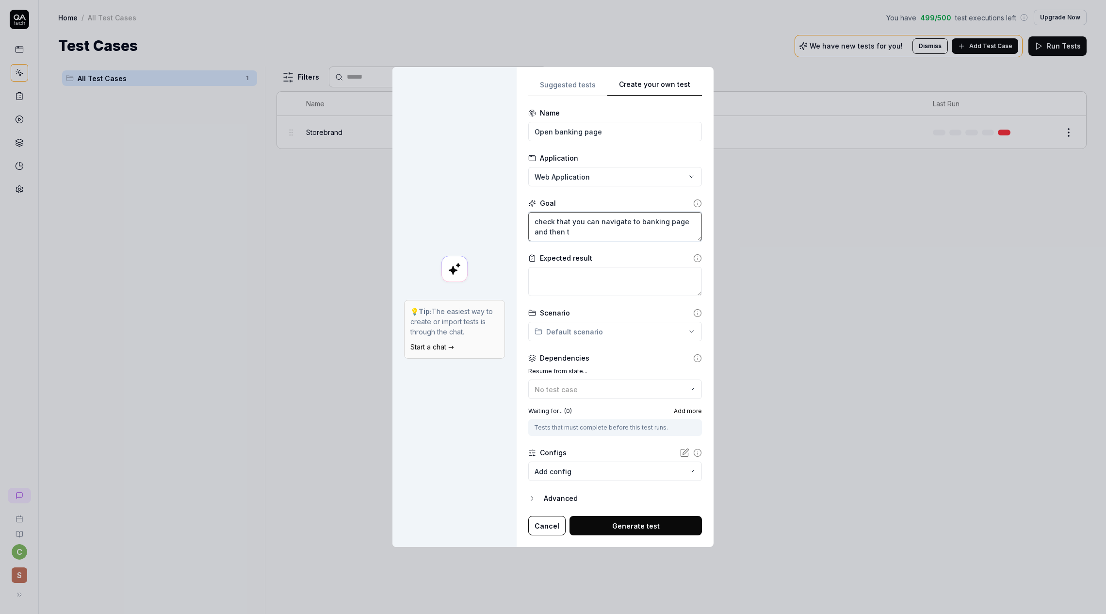
type textarea "*"
type textarea "check that you can navigate to banking page and then to"
type textarea "*"
type textarea "check that you can navigate to banking page and then to"
type textarea "*"
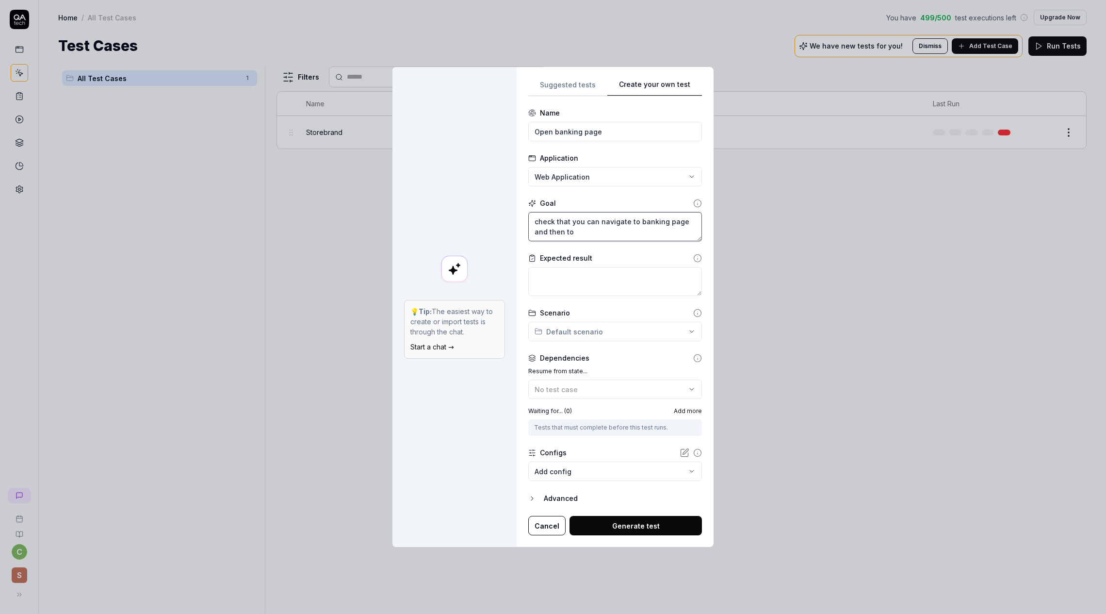
type textarea "check that you can navigate to banking page and then to p"
type textarea "*"
type textarea "check that you can navigate to banking page and then to pe"
type textarea "*"
type textarea "check that you can navigate to banking page and then to pen"
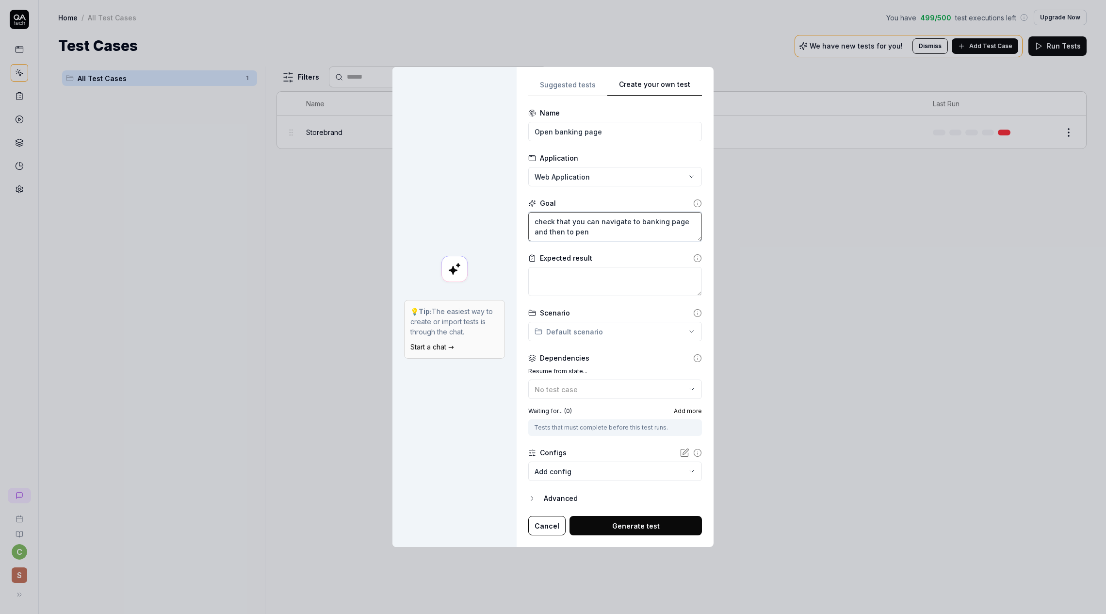
type textarea "*"
type textarea "check that you can navigate to banking page and then to pens"
type textarea "*"
type textarea "check that you can navigate to banking page and then to pensi"
type textarea "*"
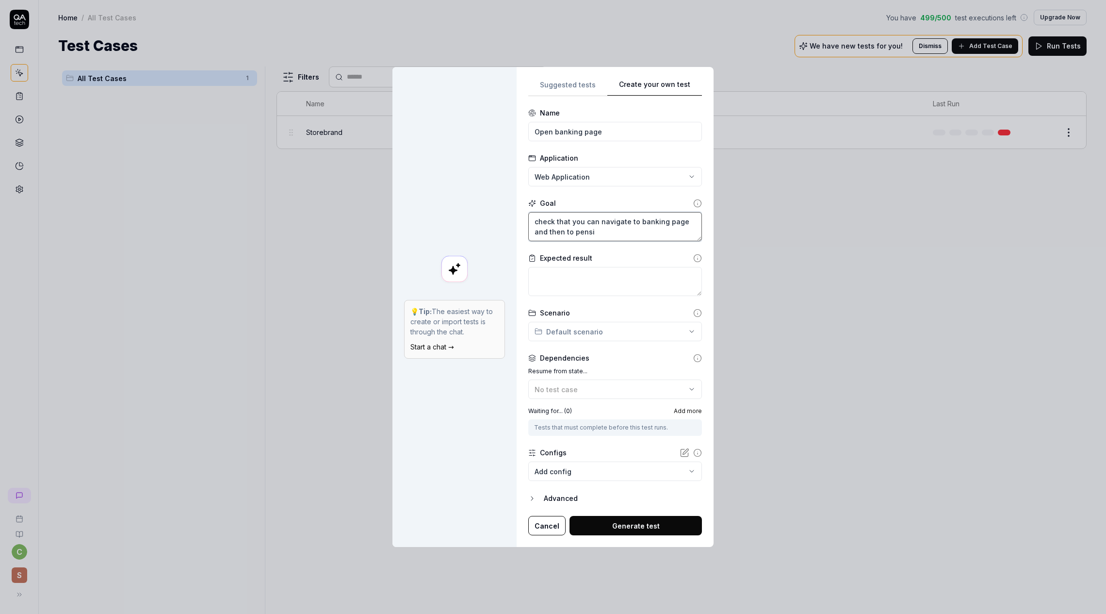
type textarea "check that you can navigate to banking page and then to pensio"
type textarea "*"
type textarea "check that you can navigate to banking page and then to pension"
type textarea "*"
type textarea "check that you can navigate to banking page and then to pension"
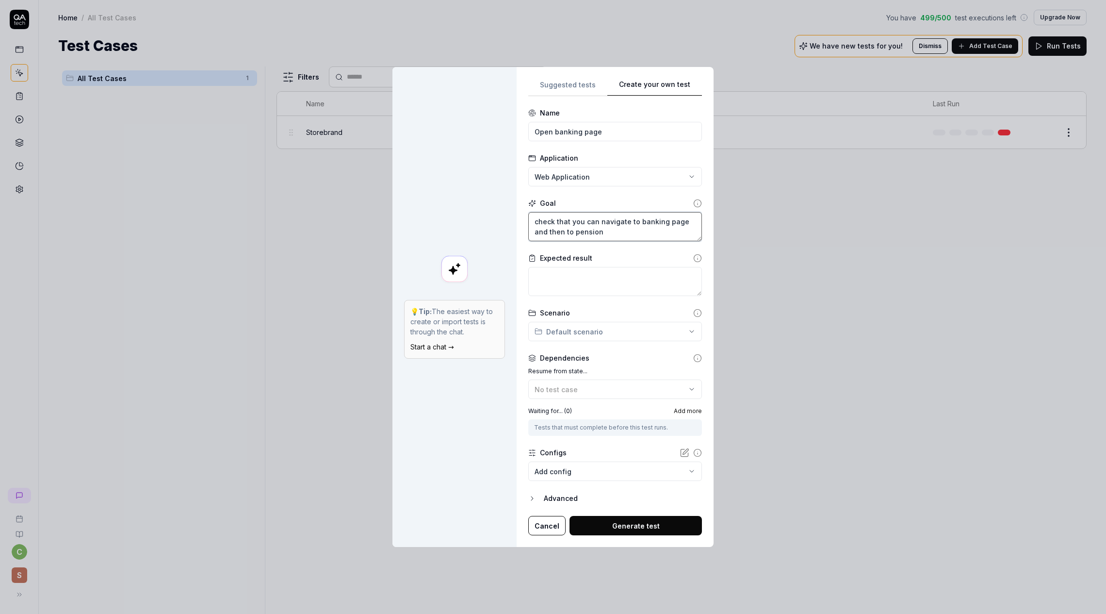
type textarea "*"
type textarea "check that you can navigate to banking page and then to pension p"
type textarea "*"
type textarea "check that you can navigate to banking page and then to pension pa"
type textarea "*"
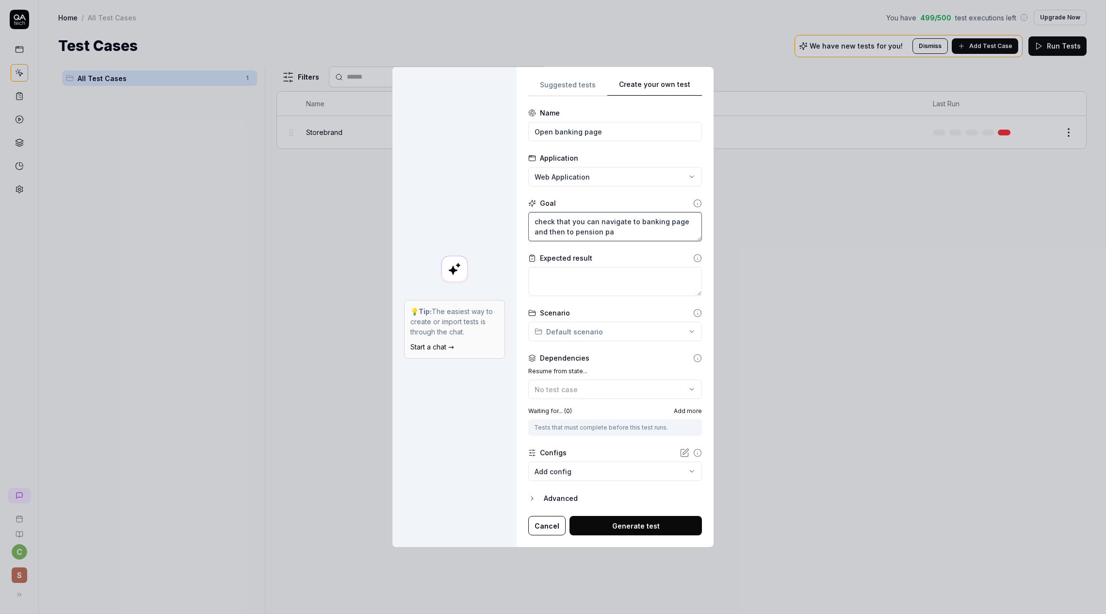
type textarea "check that you can navigate to banking page and then to pension pag"
type textarea "*"
type textarea "check that you can navigate to banking page and then to pension page"
type textarea "*"
type textarea "check that you can navigate to banking page and then to pension page"
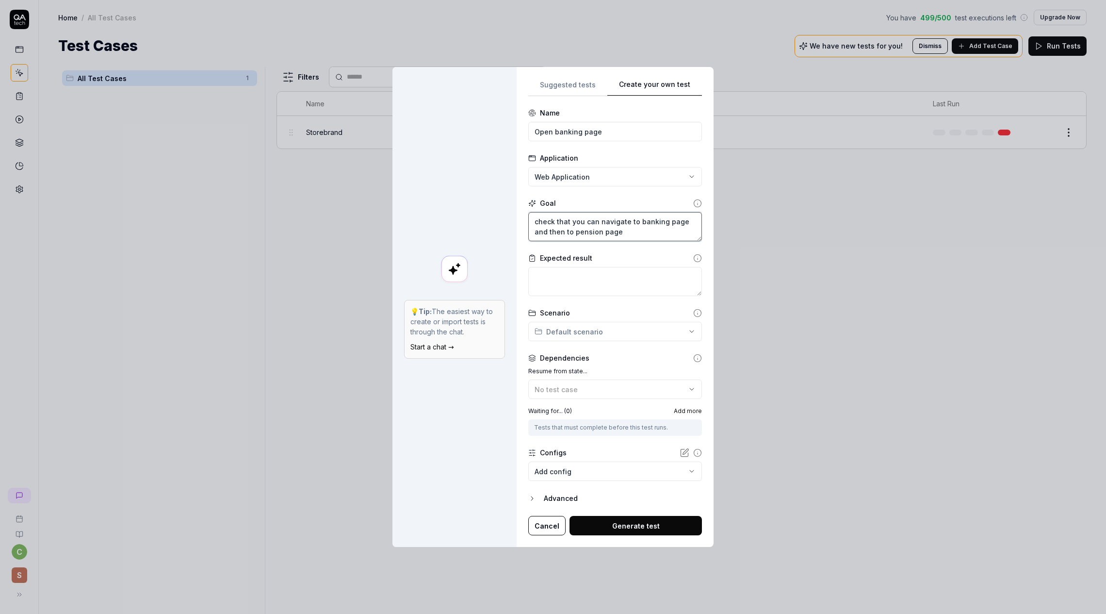
type textarea "*"
type textarea "check that you can navigate to banking page and then to pension page a"
type textarea "*"
type textarea "check that you can navigate to banking page and then to pension page at"
type textarea "*"
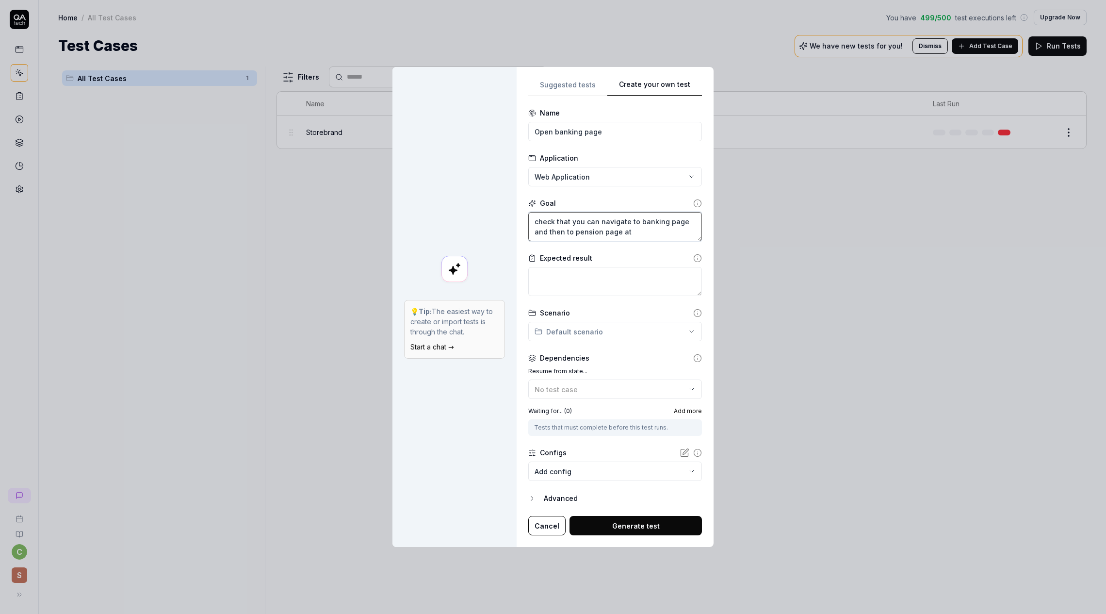
type textarea "check that you can navigate to banking page and then to pension page at"
type textarea "*"
type textarea "check that you can navigate to banking page and then to pension page at s"
type textarea "*"
type textarea "check that you can navigate to banking page and then to pension page at st"
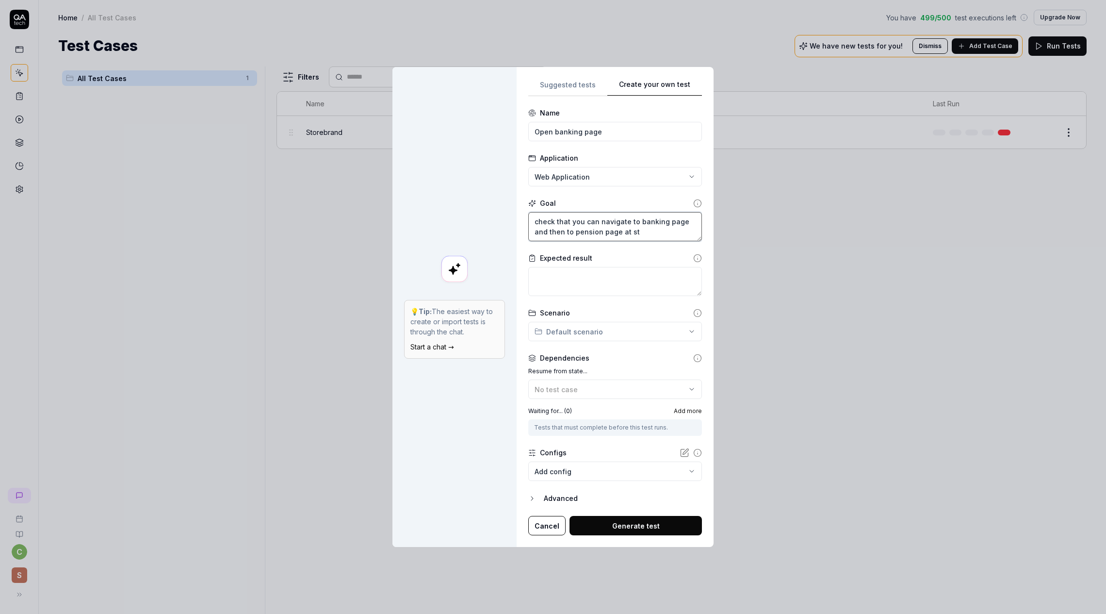
type textarea "*"
type textarea "check that you can navigate to banking page and then to pension page at sto"
type textarea "*"
type textarea "check that you can navigate to banking page and then to pension page at stor"
type textarea "*"
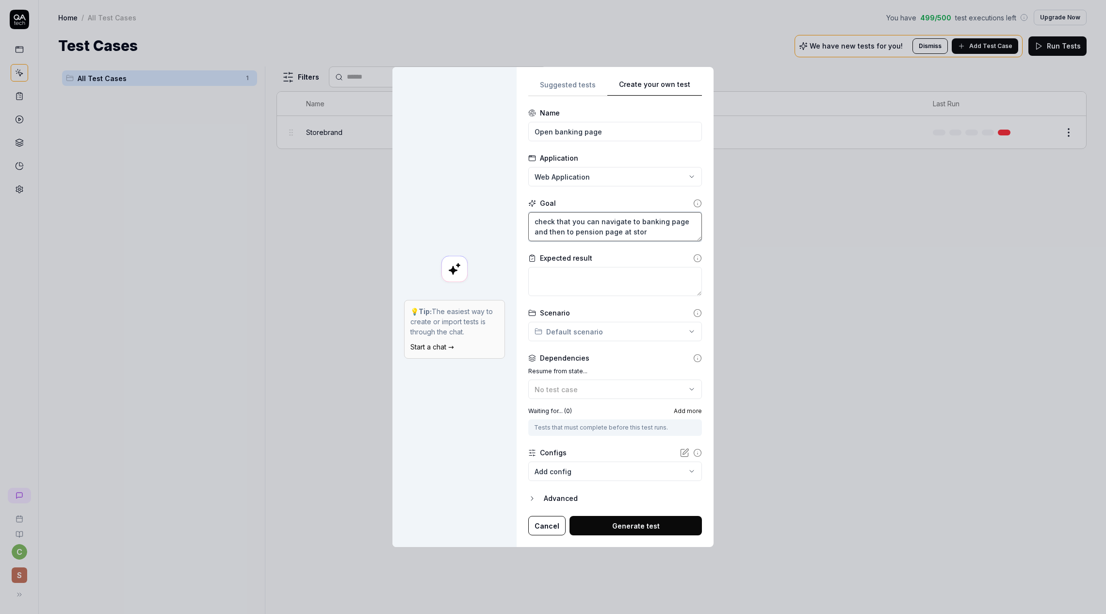
type textarea "check that you can navigate to banking page and then to pension page at store"
type textarea "*"
type textarea "check that you can navigate to banking page and then to pension page at storeb"
type textarea "*"
type textarea "check that you can navigate to banking page and then to pension page at storebr"
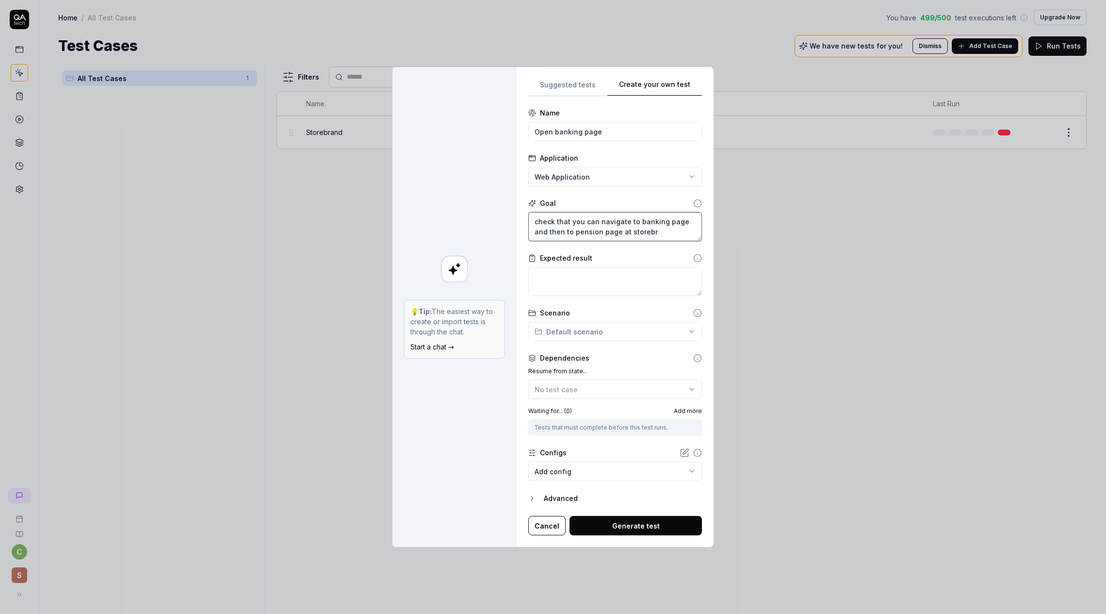
type textarea "*"
type textarea "check that you can navigate to banking page and then to pension page at [GEOGRA…"
type textarea "*"
type textarea "check that you can navigate to banking page and then to pension page at storebr…"
type textarea "*"
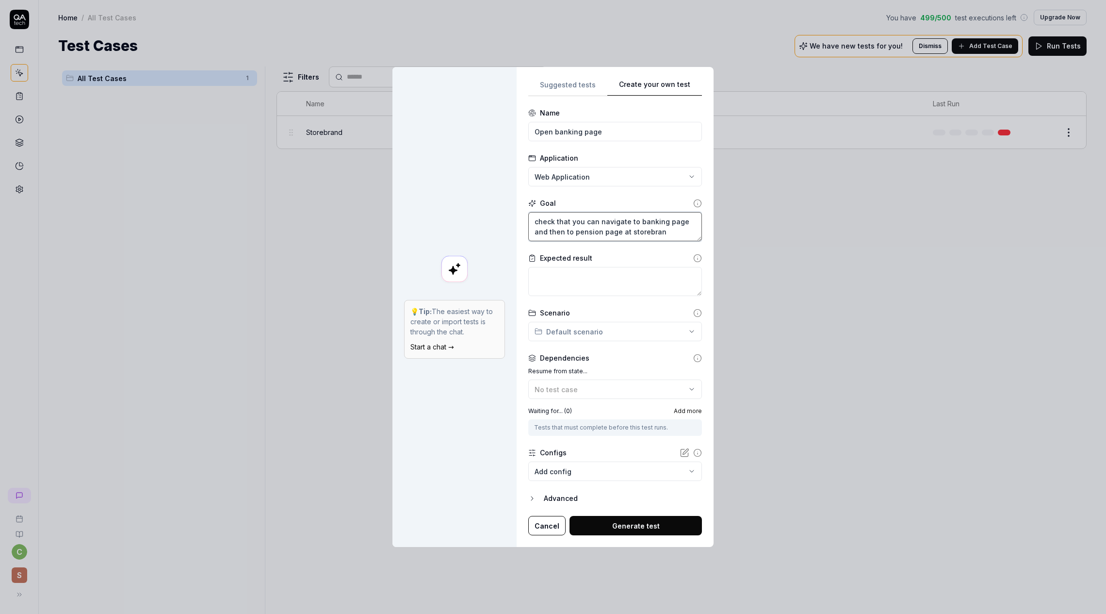
type textarea "check that you can navigate to banking page and then to pension page at storebr…"
type textarea "*"
type textarea "check that you can navigate to banking page and then to pension page at storebr…"
type textarea "*"
type textarea "check that you can navigate to banking page and then to pension page at storebr…"
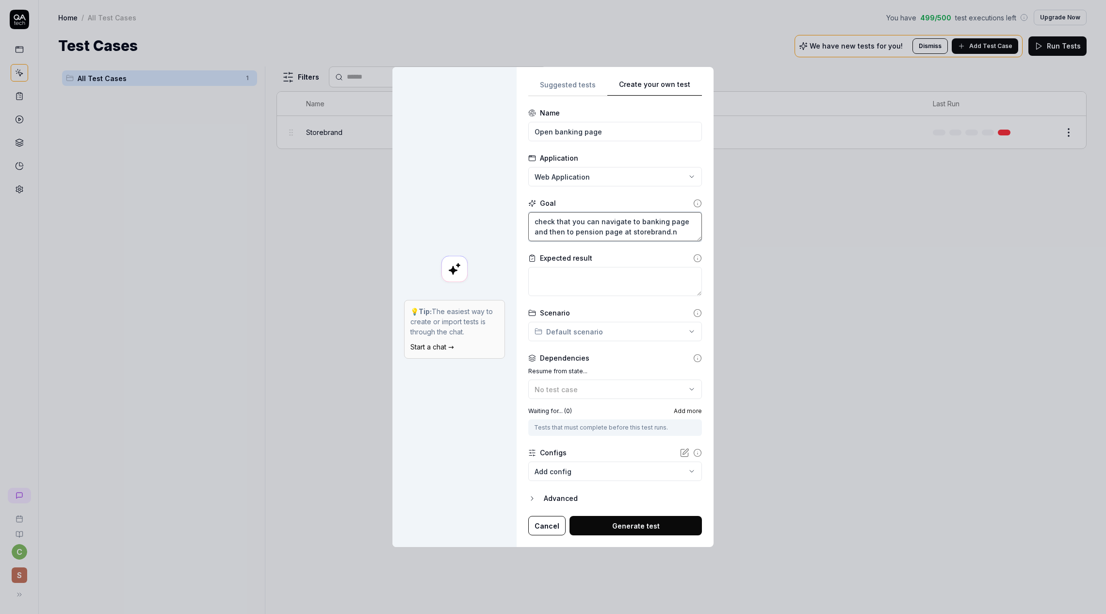
type textarea "*"
type textarea "check that you can navigate to banking page and then to pension page at [DOMAIN…"
click at [544, 283] on textarea at bounding box center [615, 281] width 174 height 29
type textarea "*"
type textarea "a"
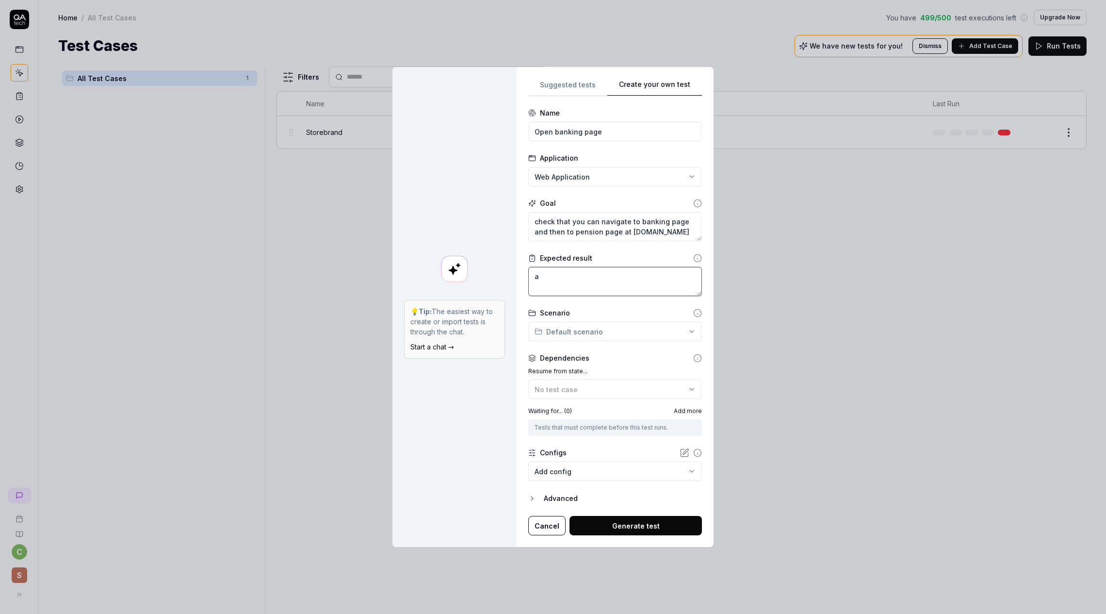
type textarea "*"
type textarea "al"
type textarea "*"
type textarea "all"
type textarea "*"
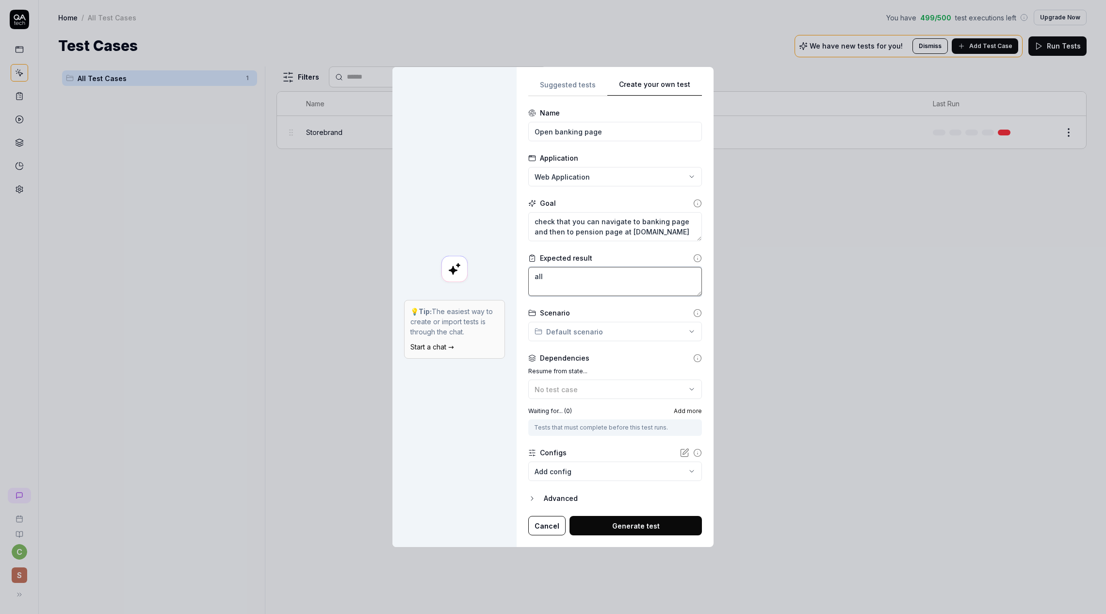
type textarea "all"
type textarea "*"
click at [615, 523] on button "Generate test" at bounding box center [635, 525] width 132 height 19
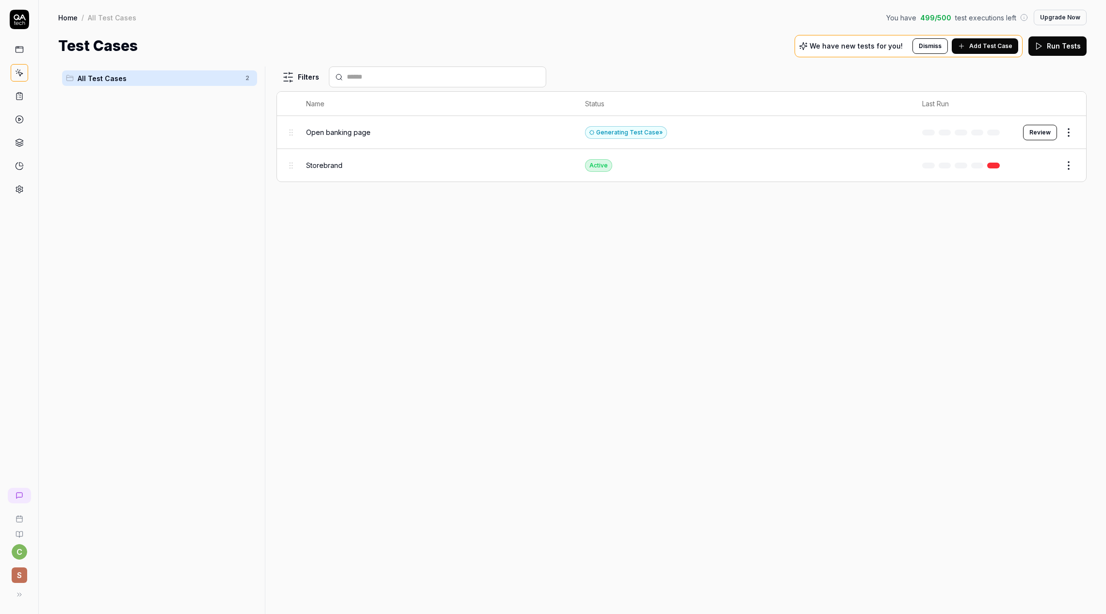
click at [321, 134] on span "Open banking page" at bounding box center [338, 132] width 65 height 10
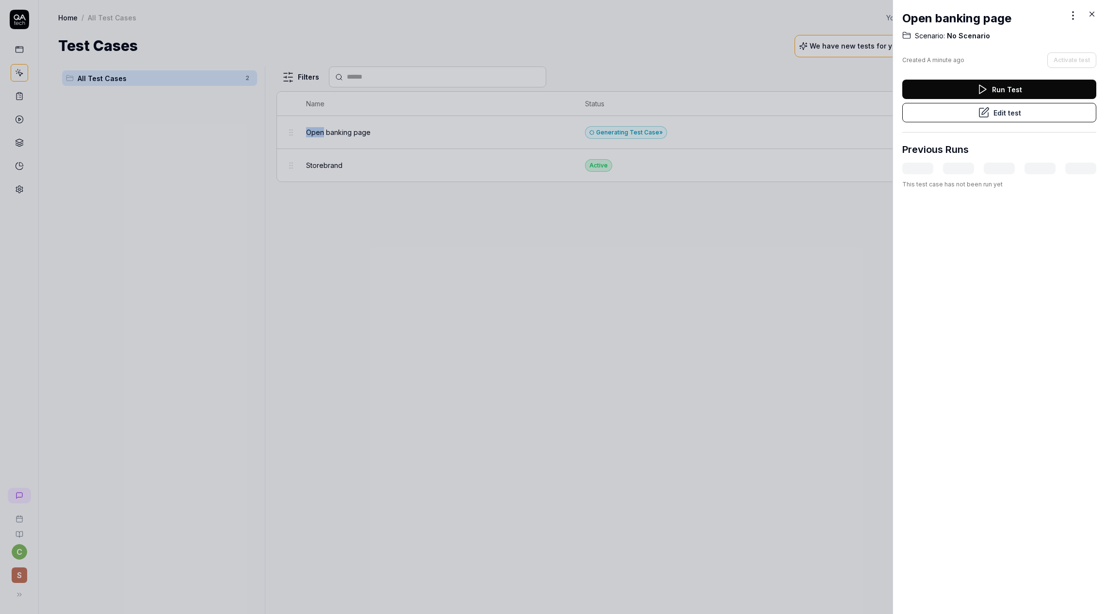
click at [995, 111] on button "Edit test" at bounding box center [999, 112] width 194 height 19
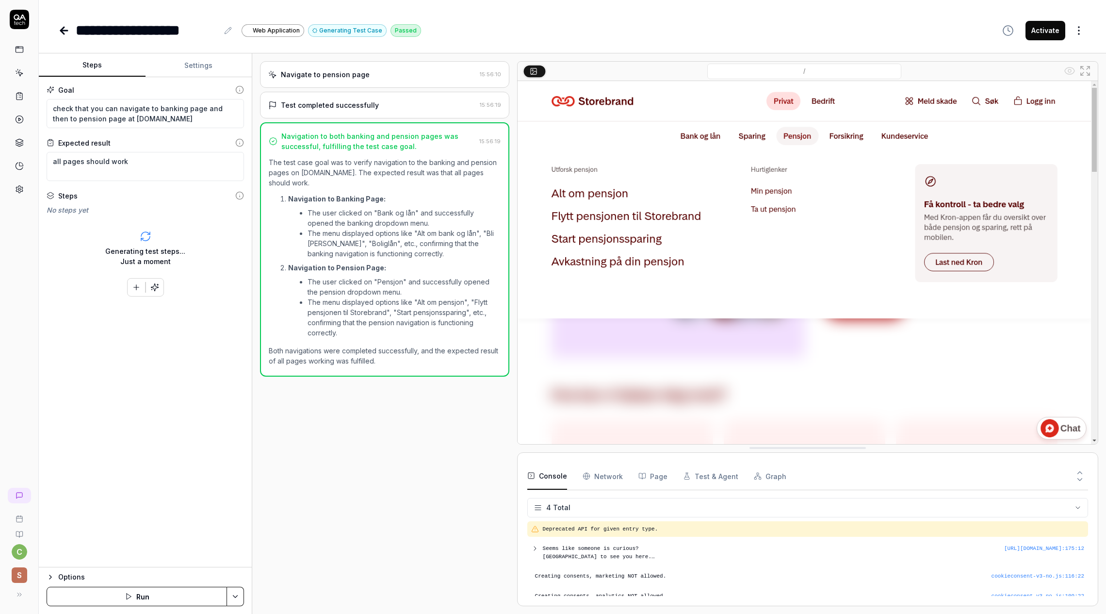
click at [755, 474] on icon "button" at bounding box center [758, 476] width 8 height 8
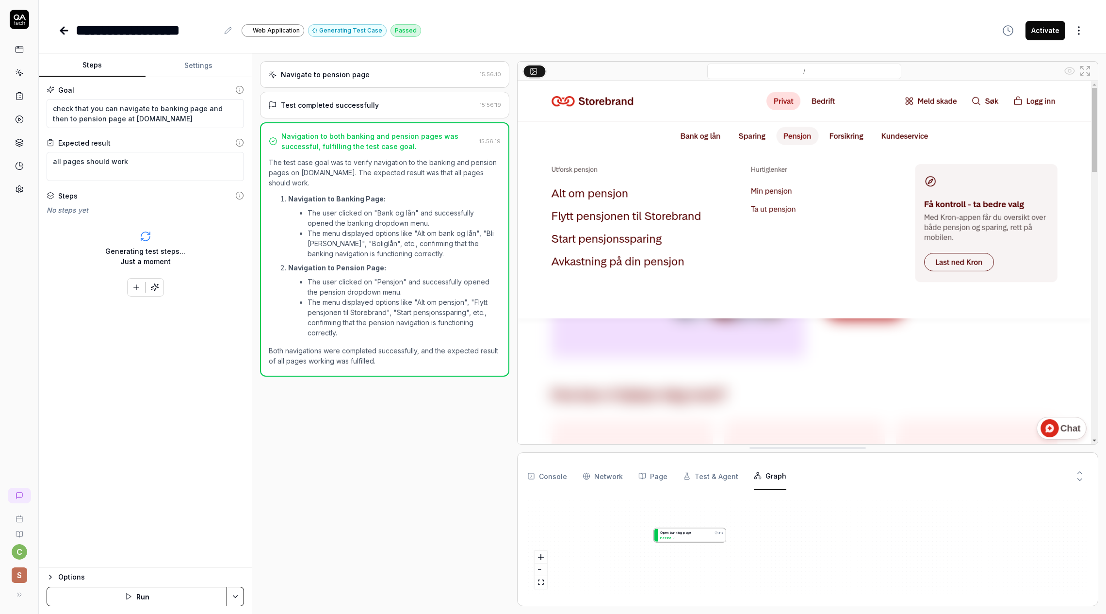
click at [555, 476] on button "Console" at bounding box center [547, 475] width 40 height 27
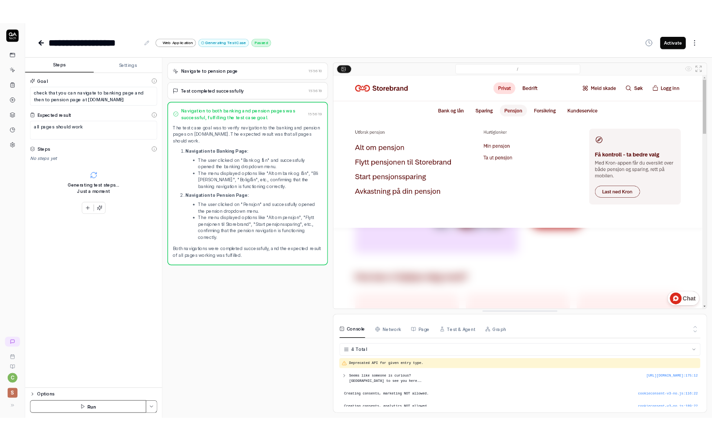
scroll to position [8, 0]
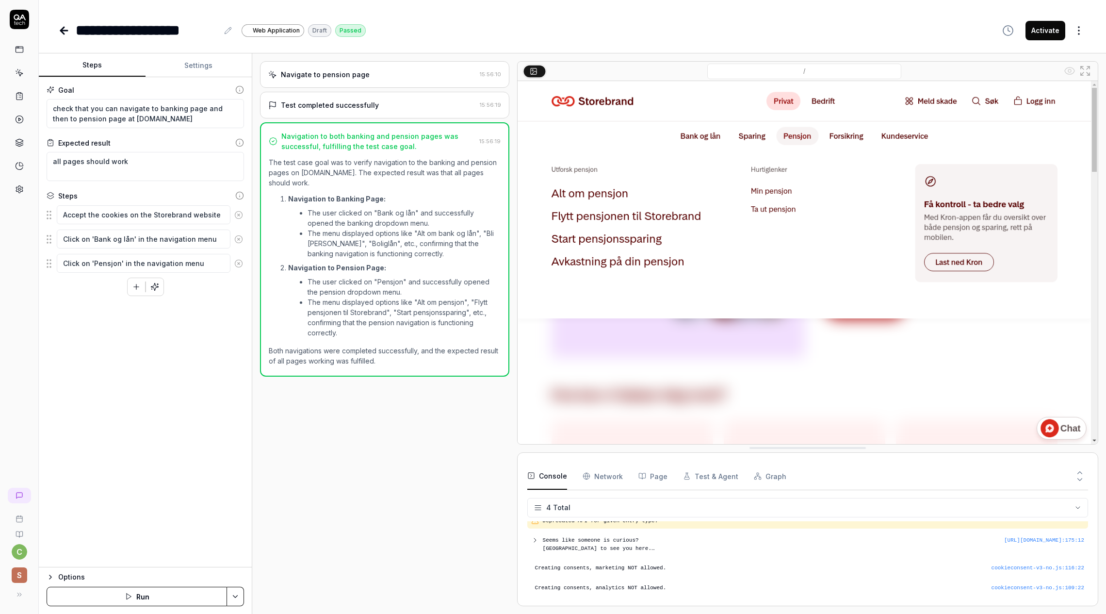
click at [122, 353] on div "Goal check that you can navigate to banking page and then to pension page at [D…" at bounding box center [145, 322] width 213 height 490
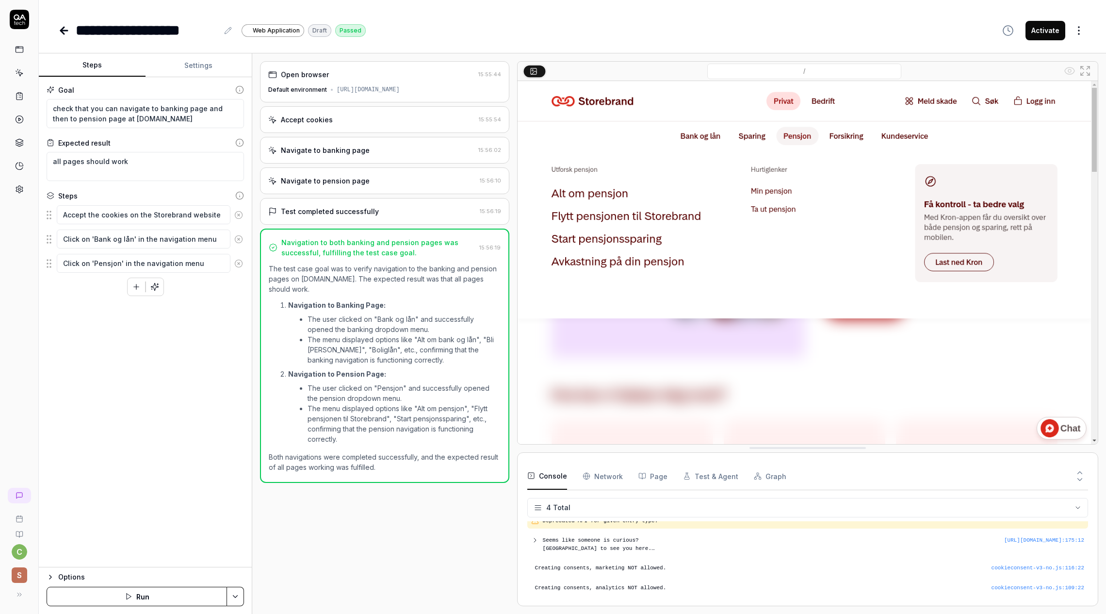
click at [356, 210] on div "Test completed successfully" at bounding box center [330, 211] width 98 height 10
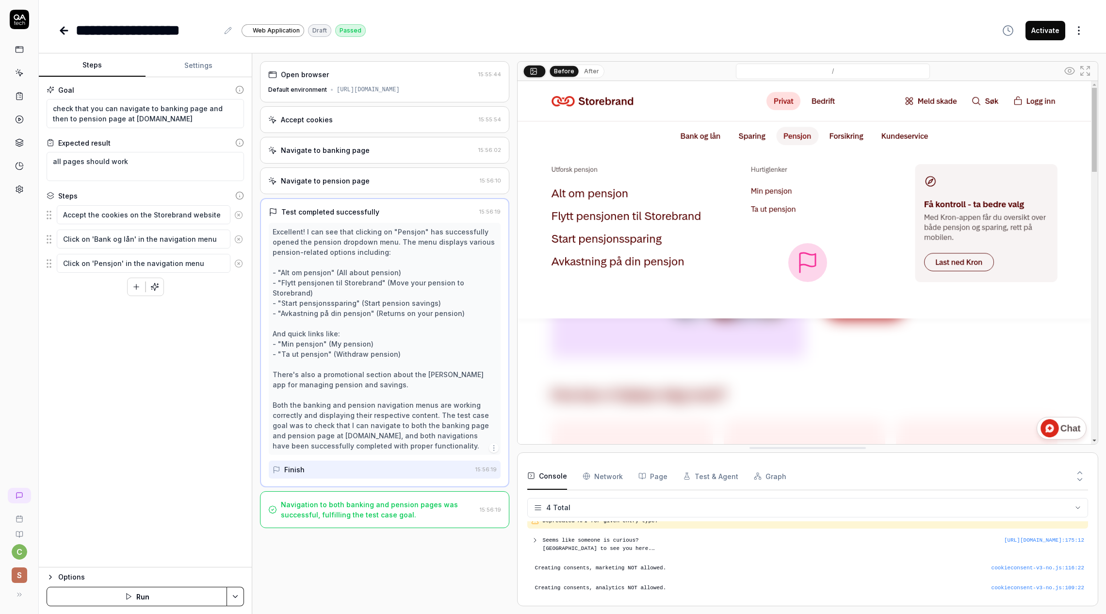
click at [362, 187] on div "Navigate to pension page 15:56:10" at bounding box center [384, 180] width 249 height 27
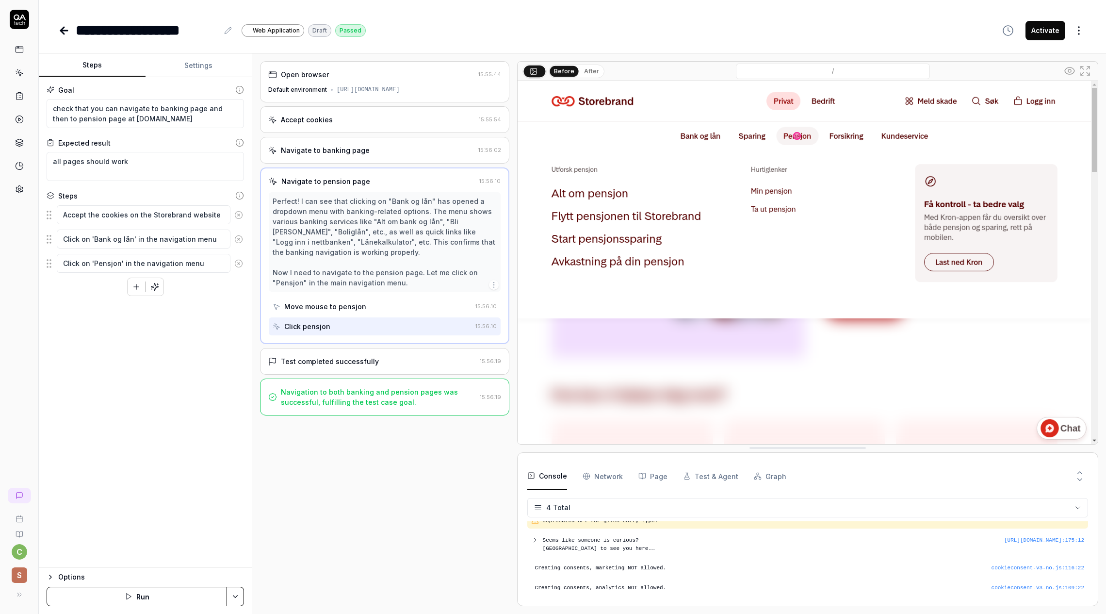
click at [358, 140] on div "Navigate to banking page 15:56:02" at bounding box center [384, 150] width 249 height 27
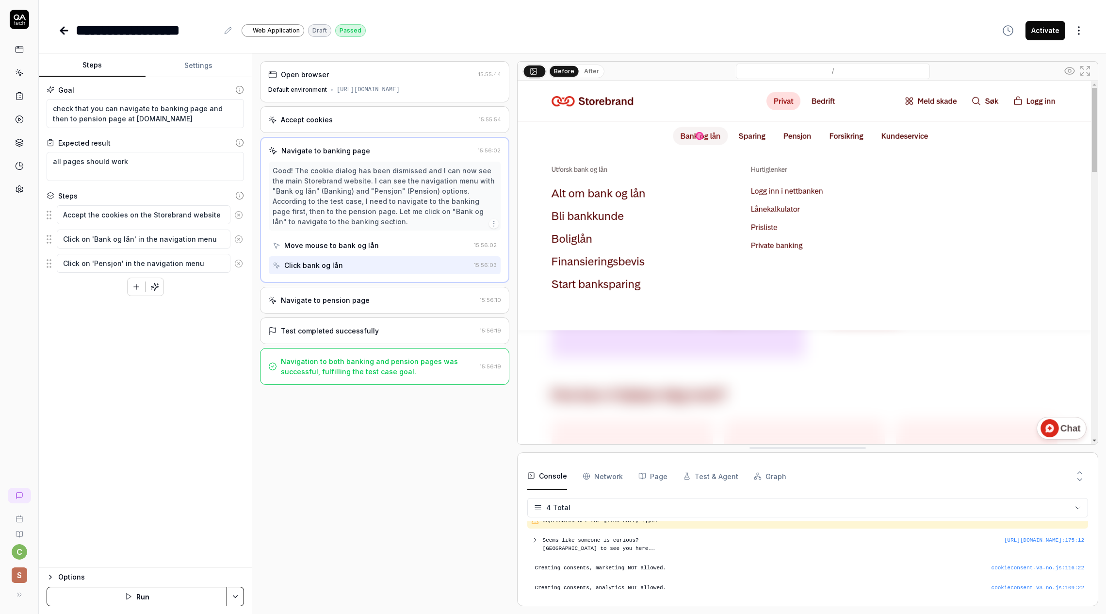
click at [355, 115] on div "Accept cookies" at bounding box center [371, 119] width 207 height 10
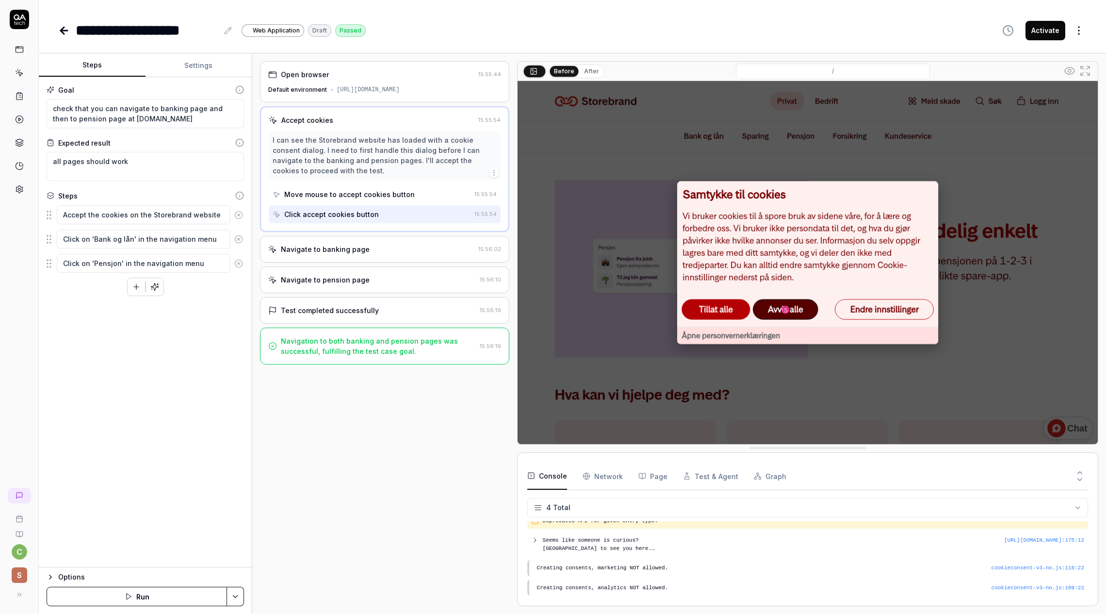
click at [367, 249] on div "Navigate to banking page" at bounding box center [371, 249] width 206 height 10
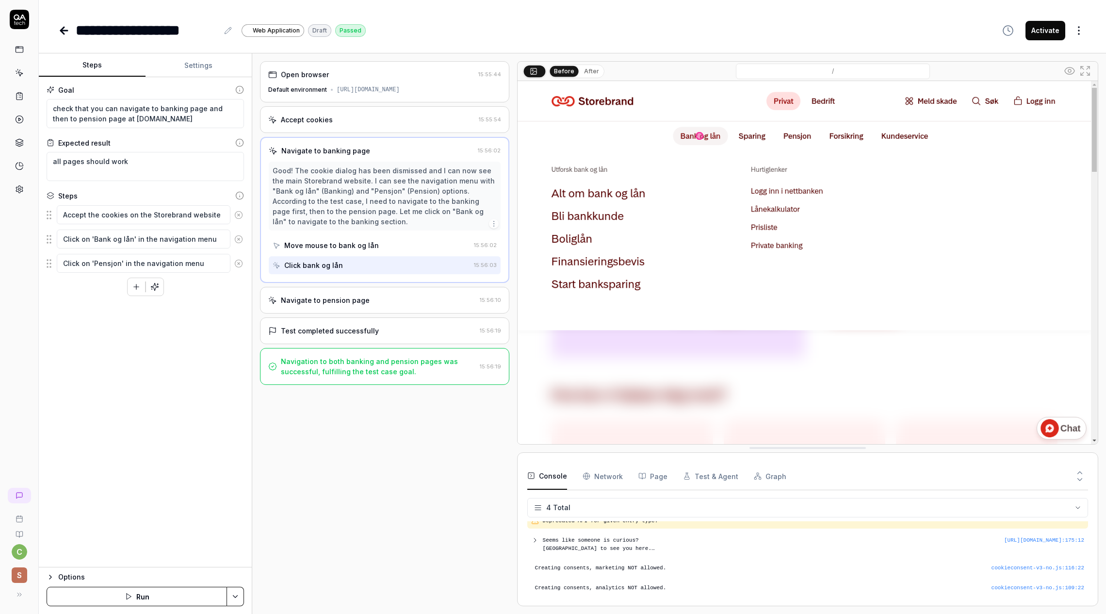
click at [360, 299] on div "Navigate to pension page" at bounding box center [325, 300] width 89 height 10
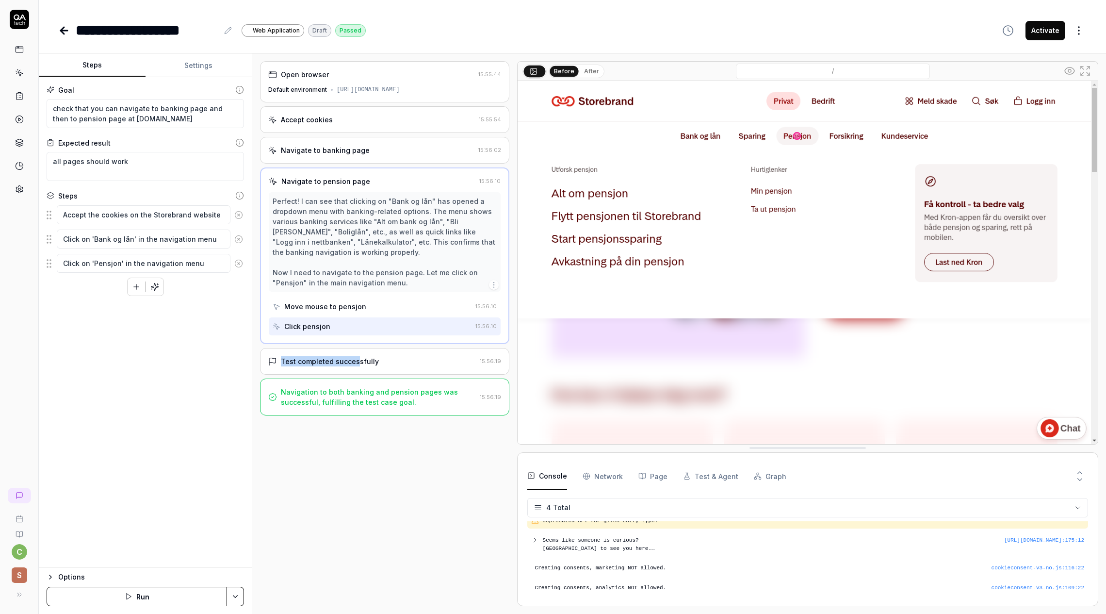
click at [356, 356] on div "Test completed successfully" at bounding box center [330, 361] width 98 height 10
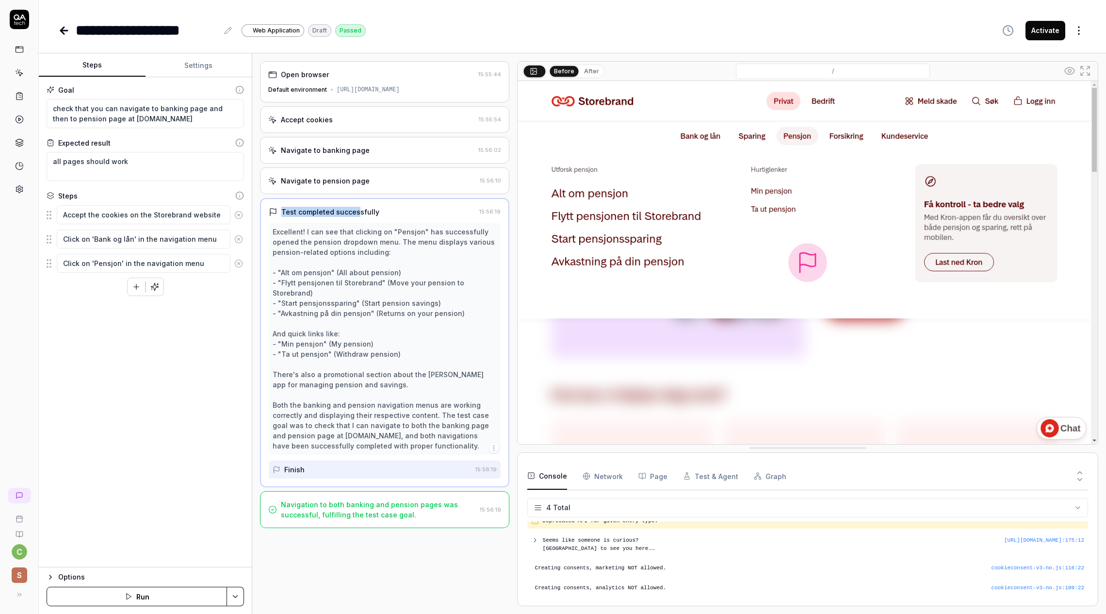
click at [380, 207] on div "Test completed successfully" at bounding box center [372, 212] width 207 height 10
click at [24, 52] on link at bounding box center [19, 49] width 17 height 17
